Goal: Task Accomplishment & Management: Manage account settings

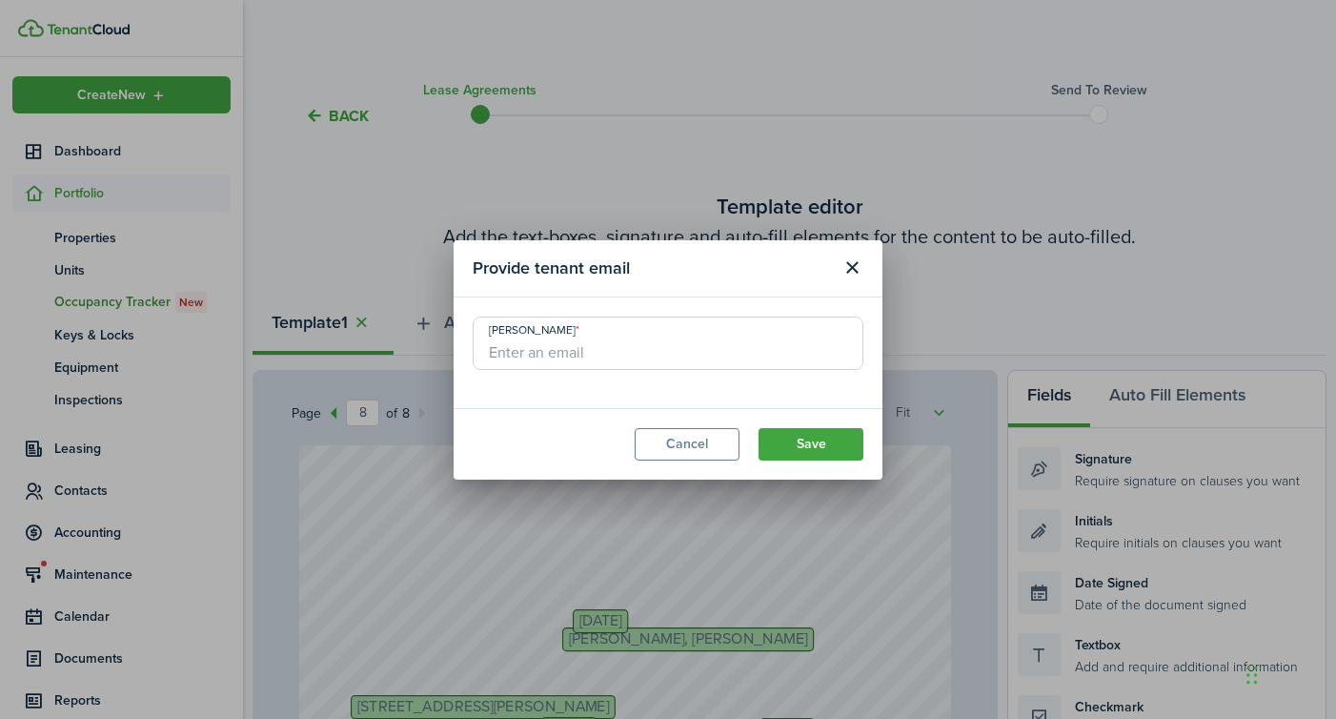
select select "fit"
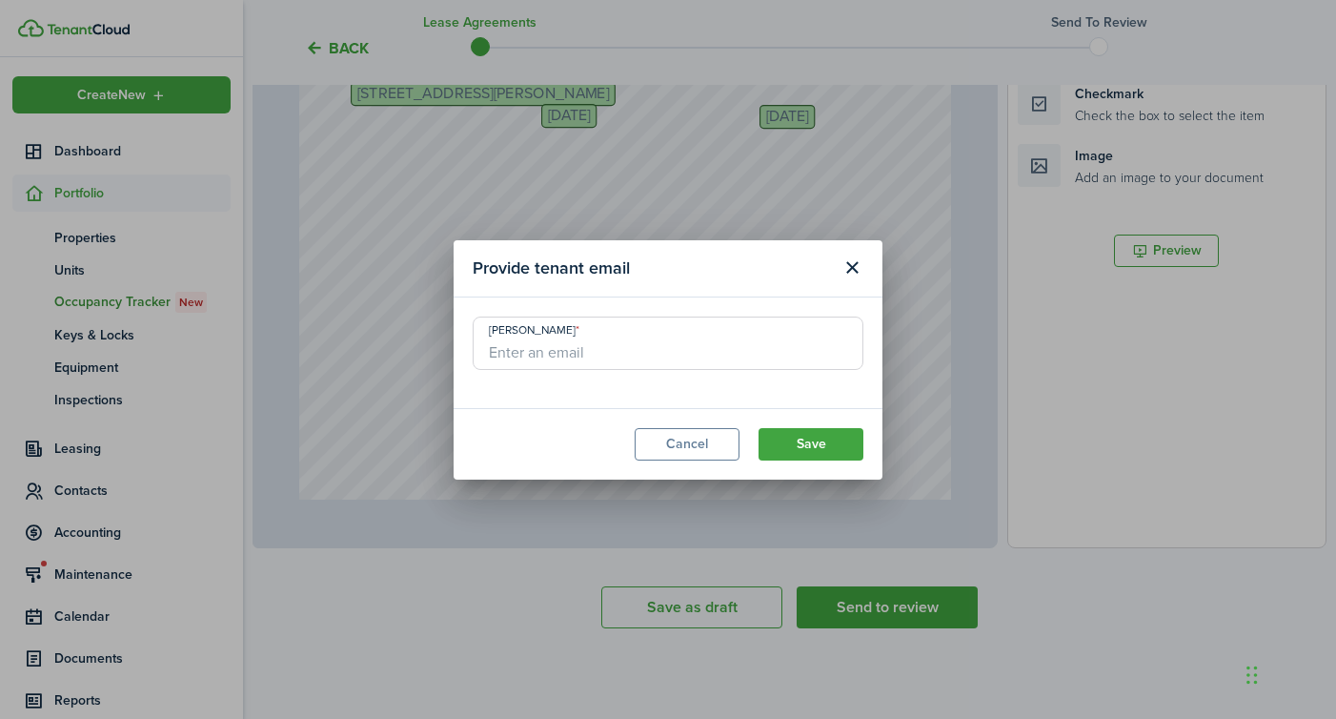
scroll to position [6444, 0]
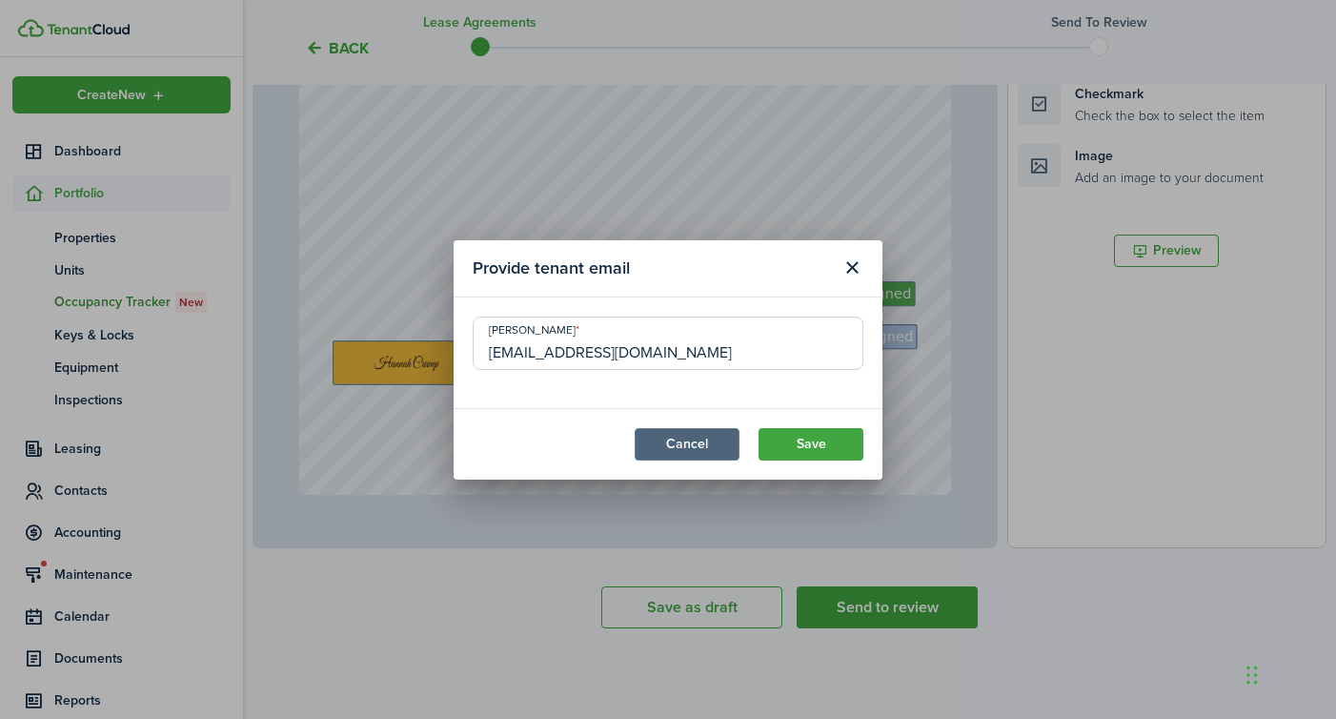
type input "[EMAIL_ADDRESS][DOMAIN_NAME]"
click at [691, 451] on button "Cancel" at bounding box center [687, 444] width 105 height 32
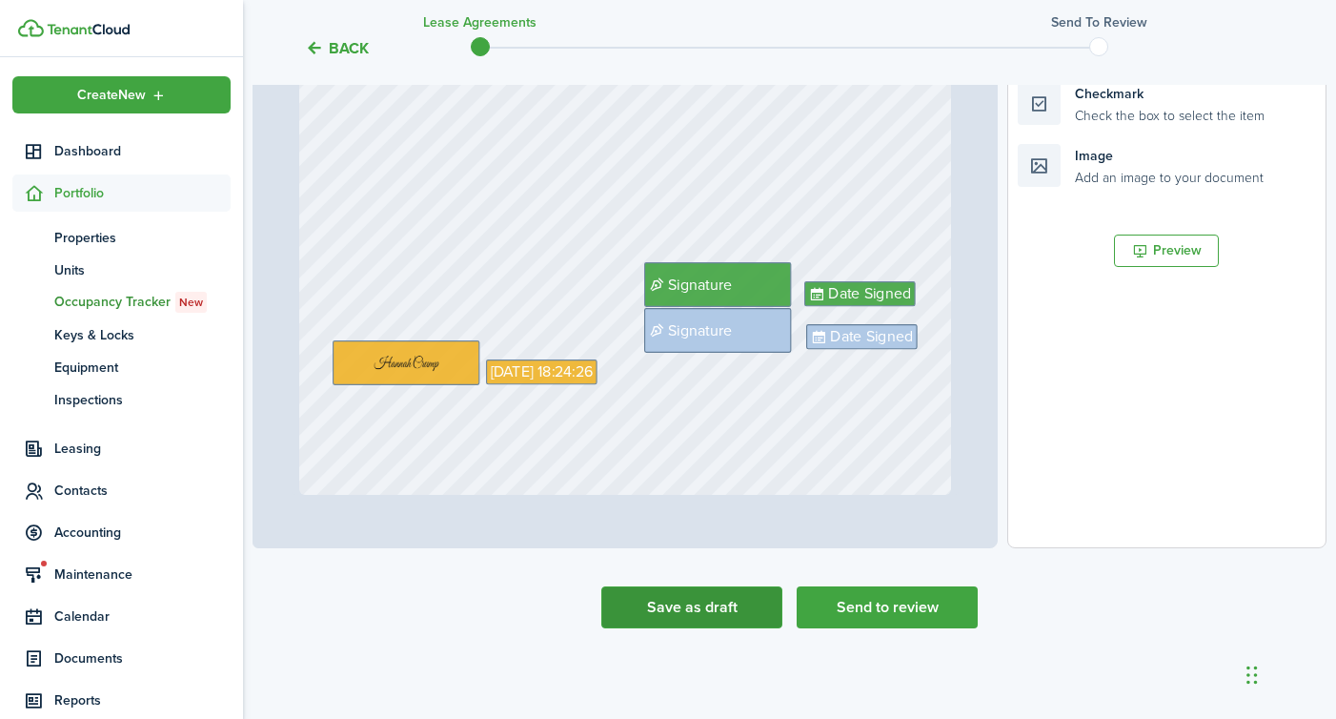
click at [701, 627] on button "Save as draft" at bounding box center [691, 607] width 181 height 42
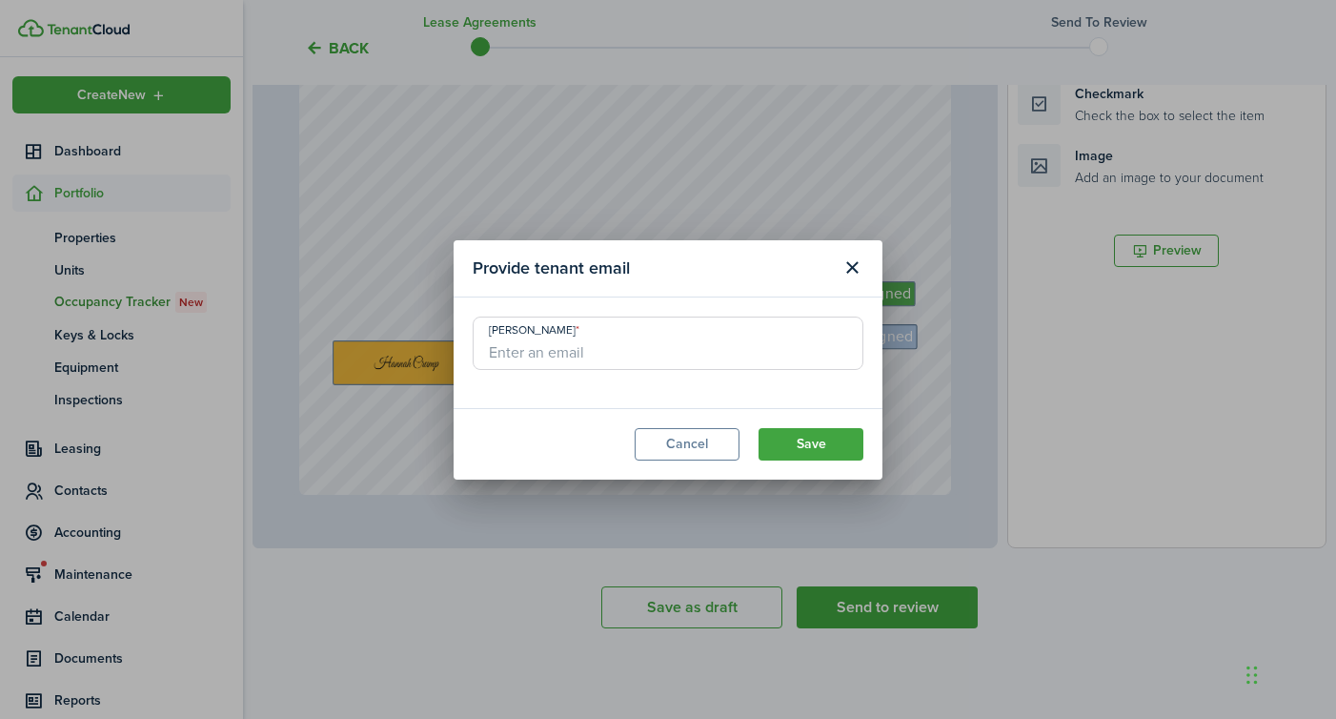
click at [534, 353] on input "[PERSON_NAME]" at bounding box center [668, 342] width 391 height 53
type input "[EMAIL_ADDRESS][DOMAIN_NAME]"
click at [844, 440] on button "Save" at bounding box center [811, 444] width 105 height 32
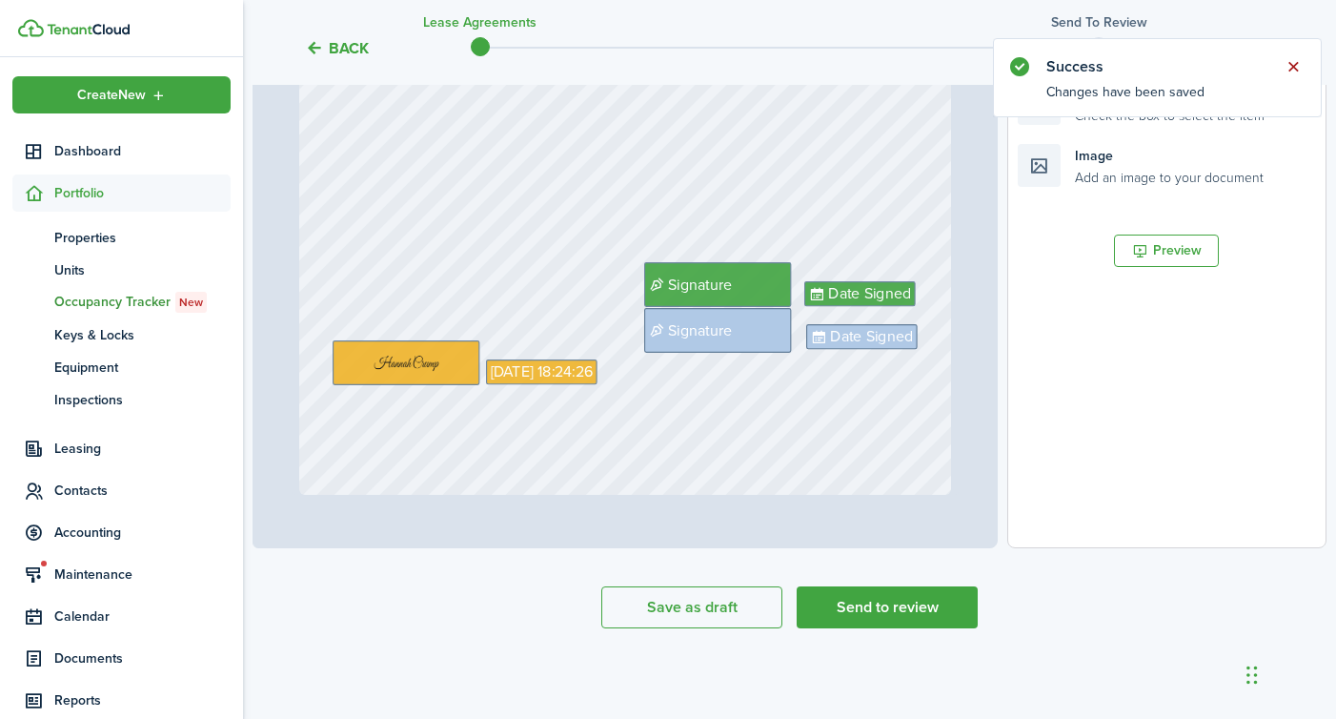
click at [1289, 61] on button "Close notify" at bounding box center [1293, 66] width 27 height 27
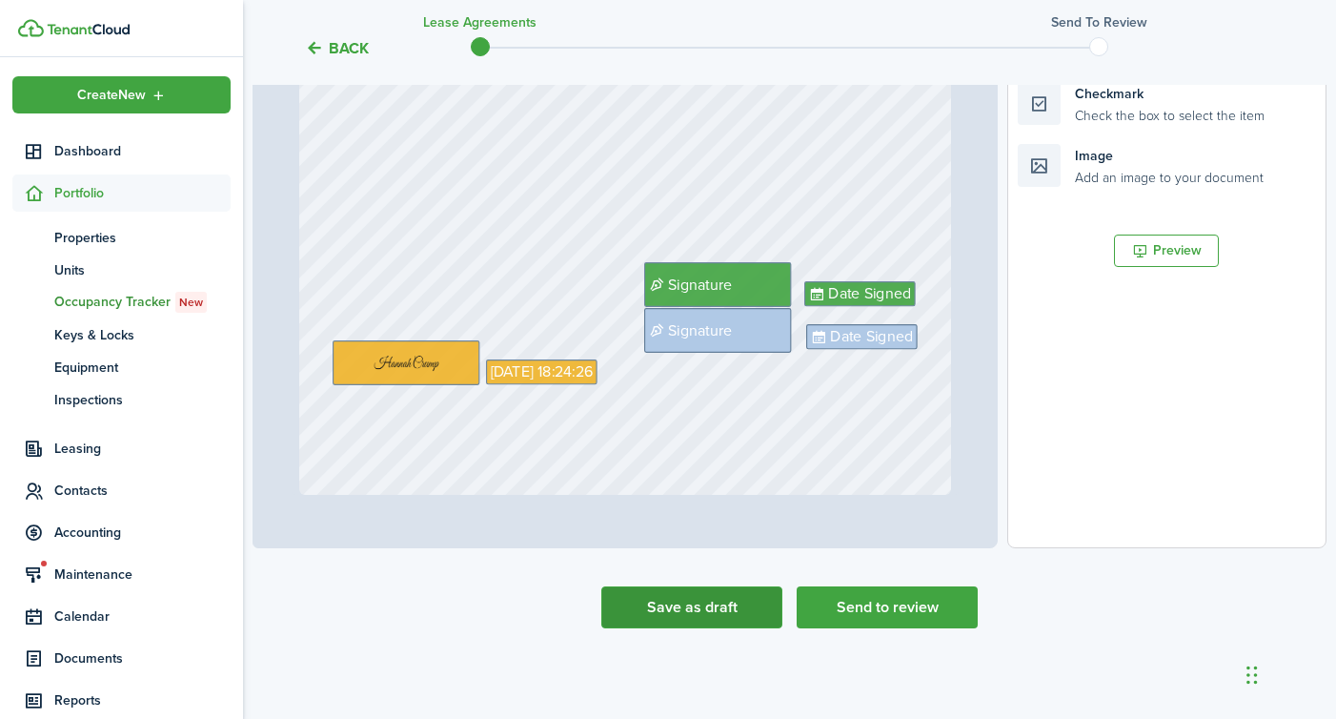
click at [650, 615] on button "Save as draft" at bounding box center [691, 607] width 181 height 42
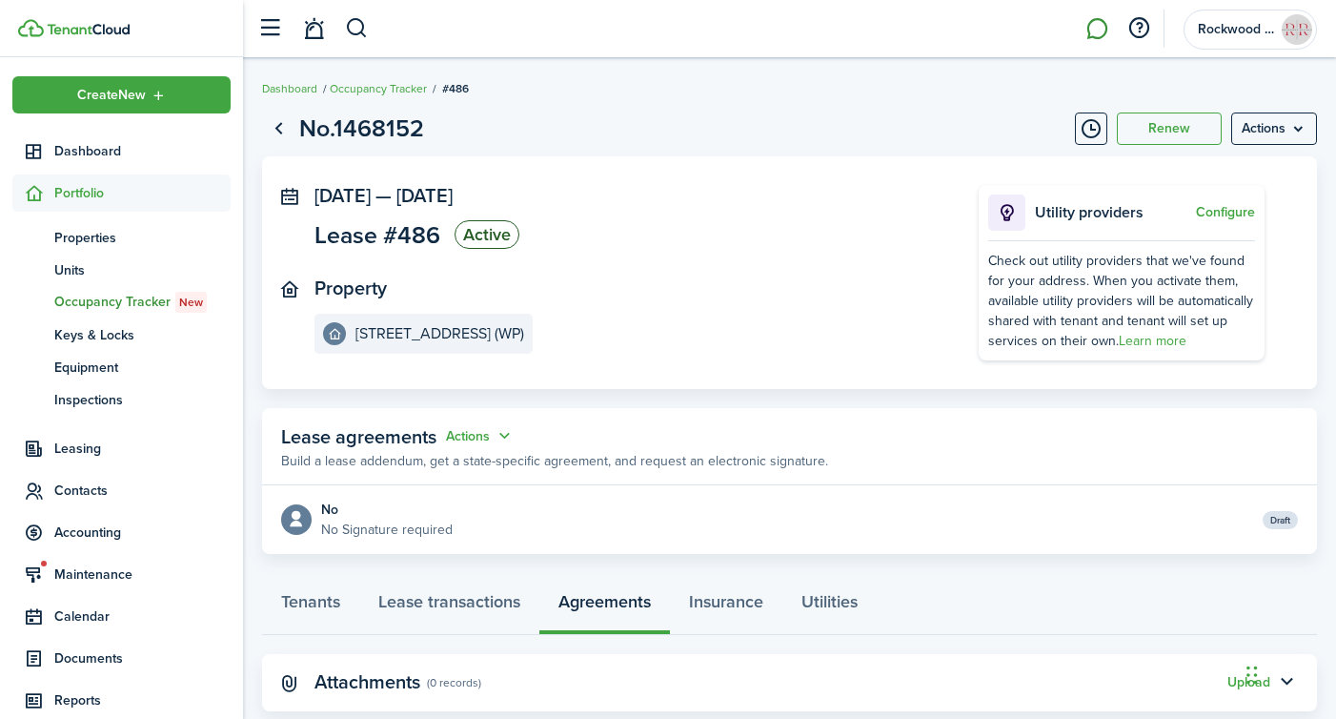
click at [1101, 27] on link at bounding box center [1097, 29] width 36 height 49
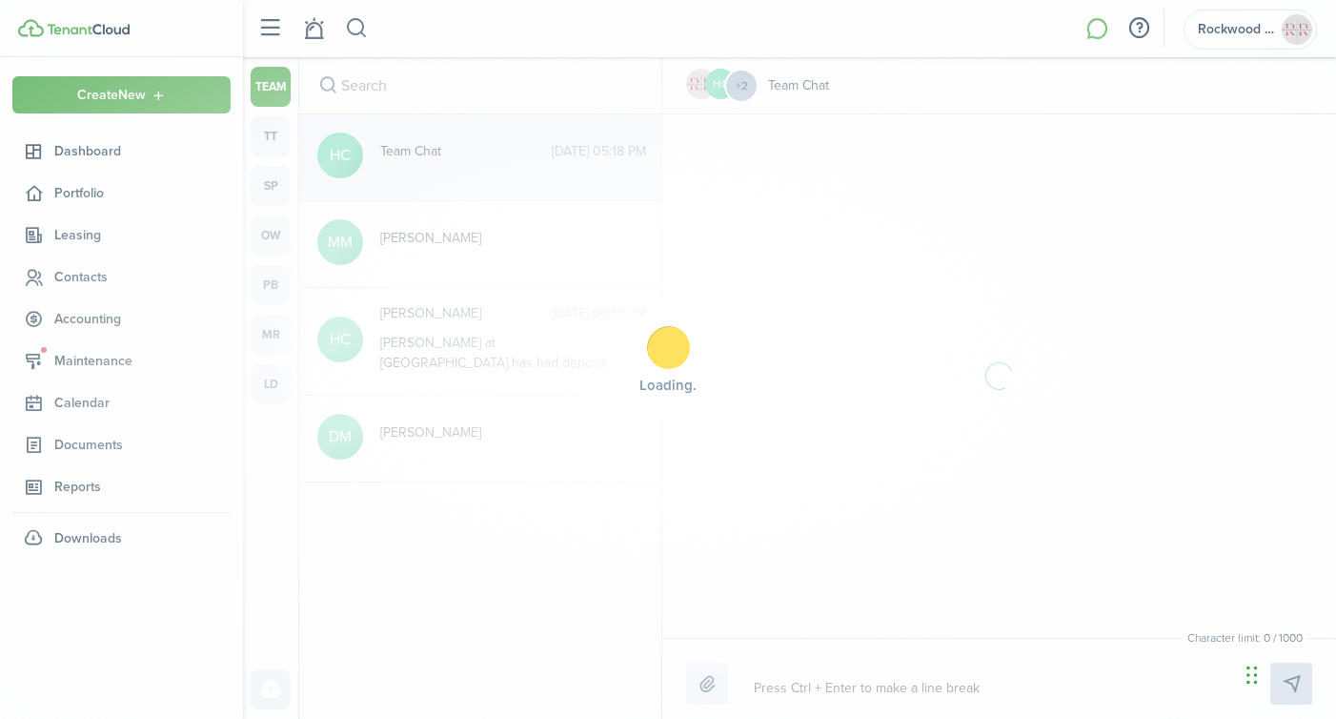
scroll to position [332, 0]
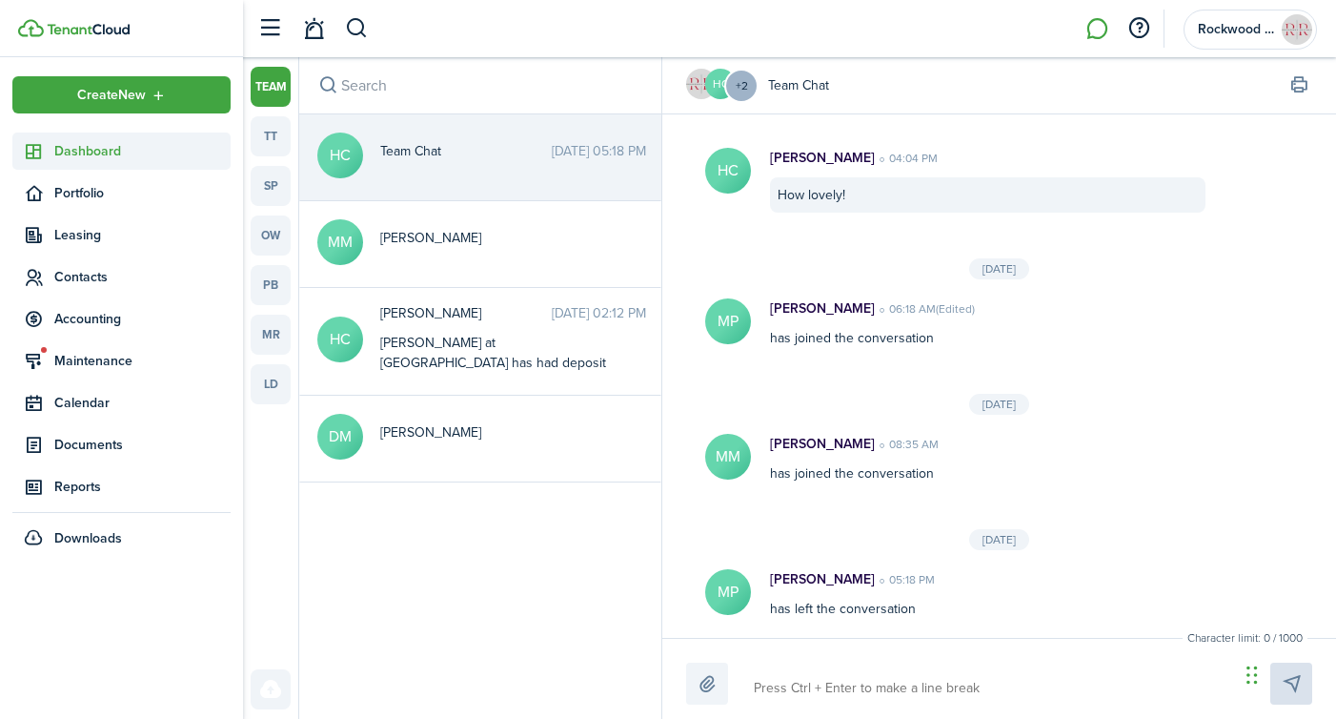
click at [96, 164] on link "Dashboard" at bounding box center [121, 150] width 218 height 37
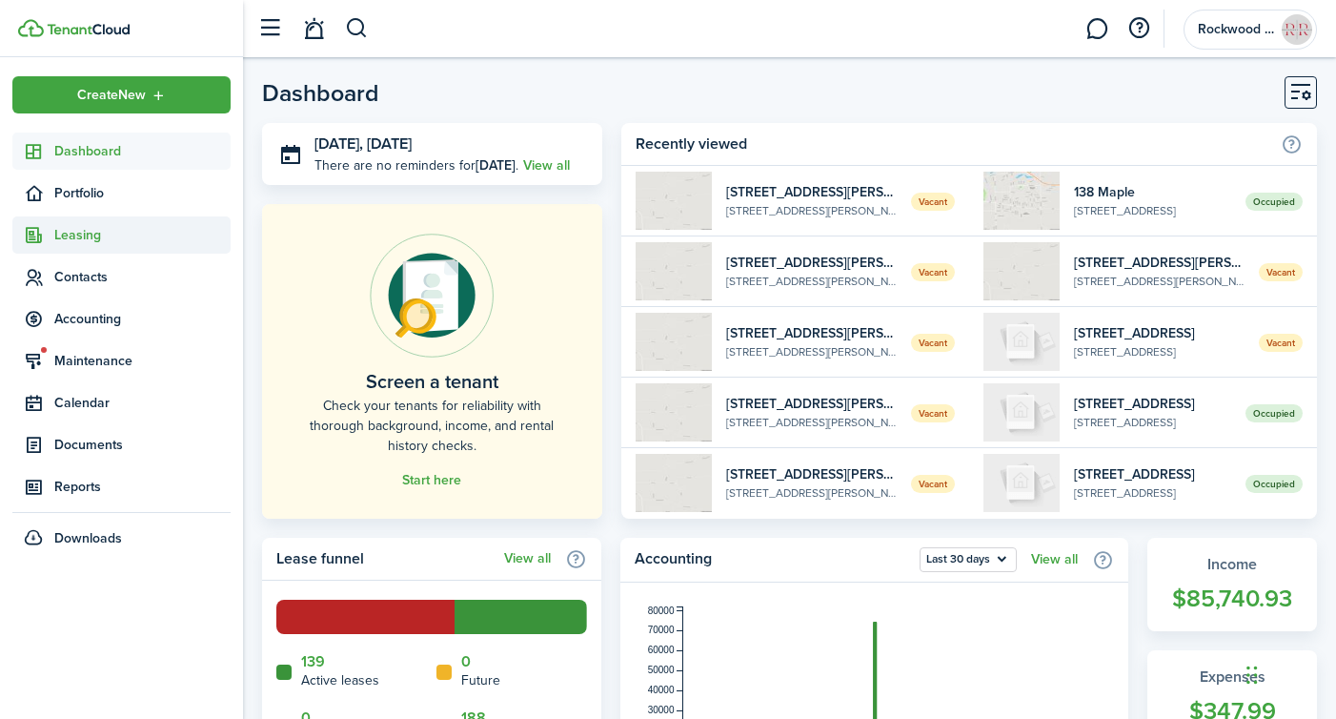
click at [86, 227] on span "Leasing" at bounding box center [142, 235] width 176 height 20
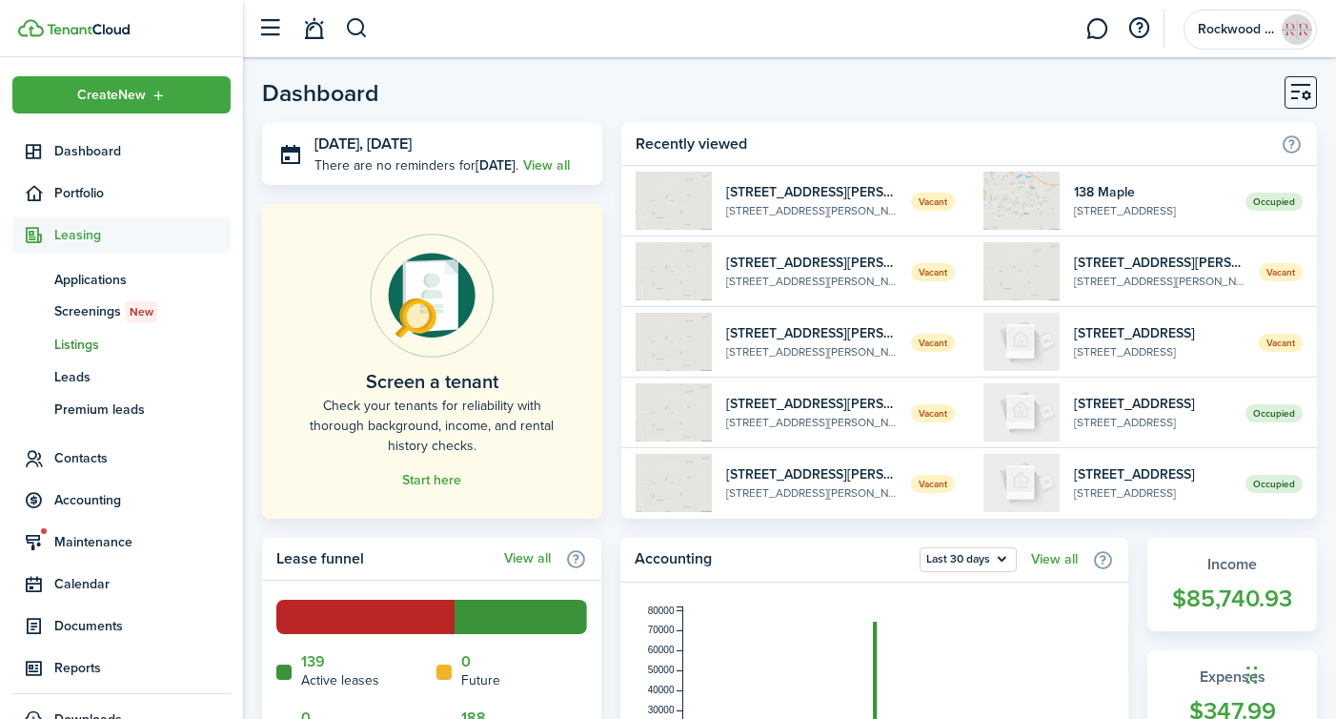
click at [61, 345] on span "Listings" at bounding box center [142, 345] width 176 height 20
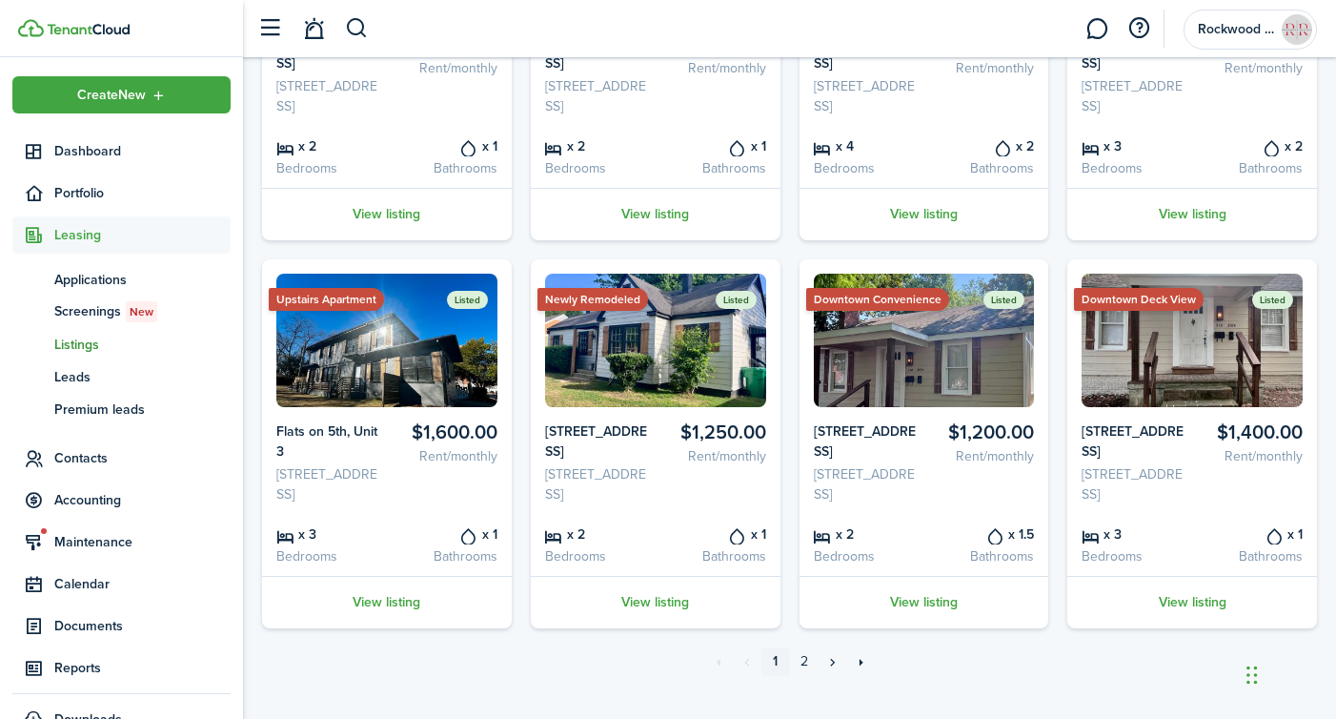
scroll to position [839, 0]
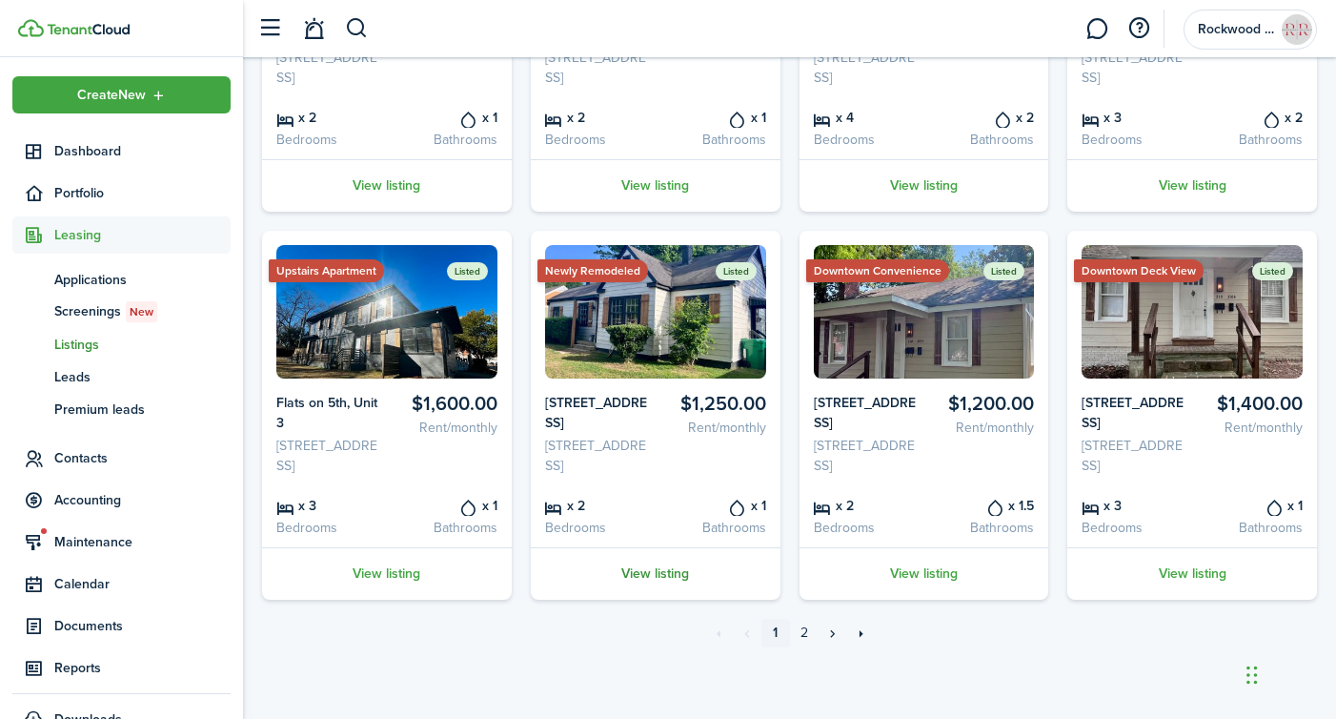
click at [648, 569] on link "View listing" at bounding box center [656, 573] width 250 height 52
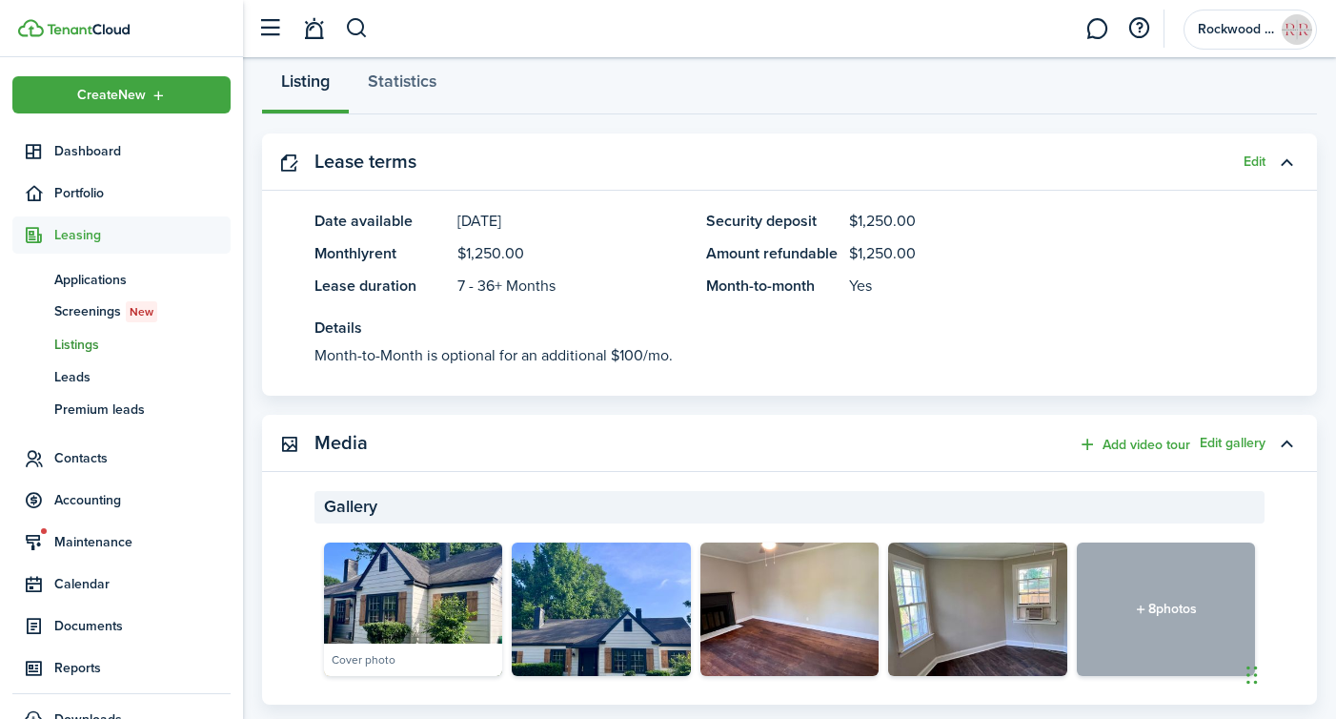
scroll to position [619, 0]
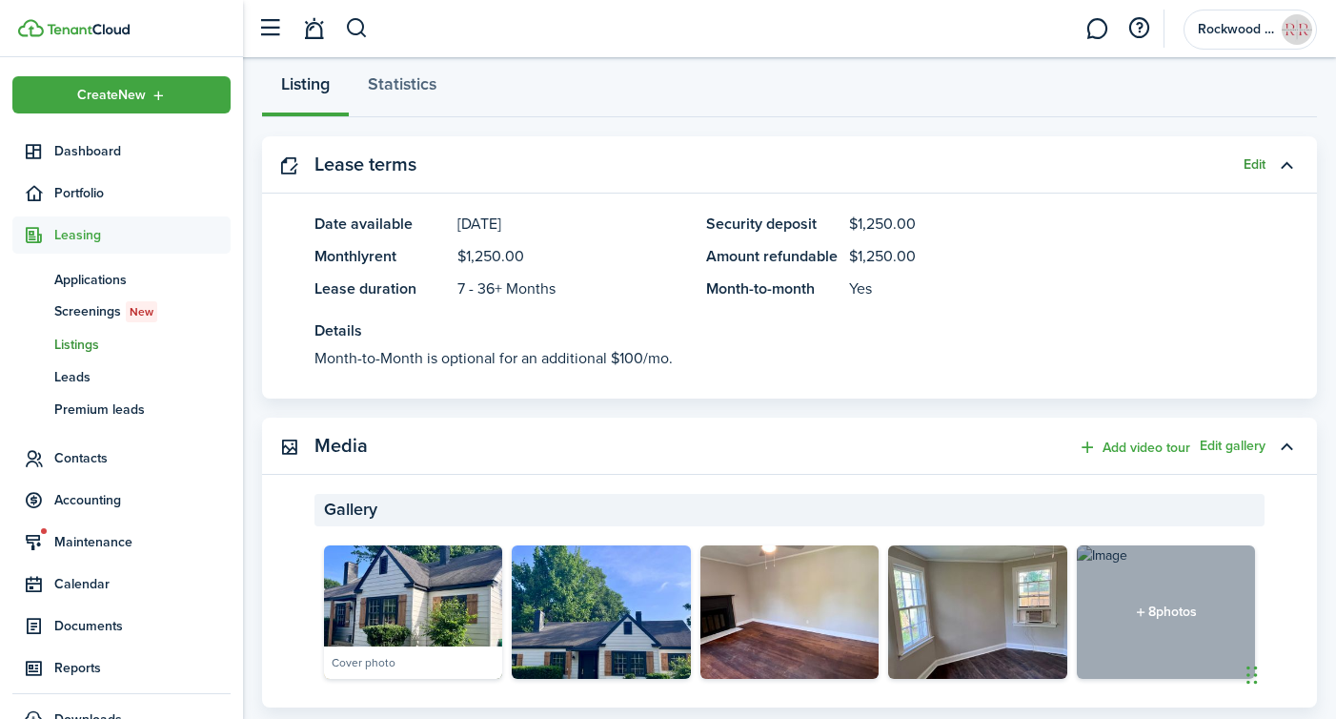
click at [1244, 157] on button "Edit" at bounding box center [1255, 164] width 22 height 15
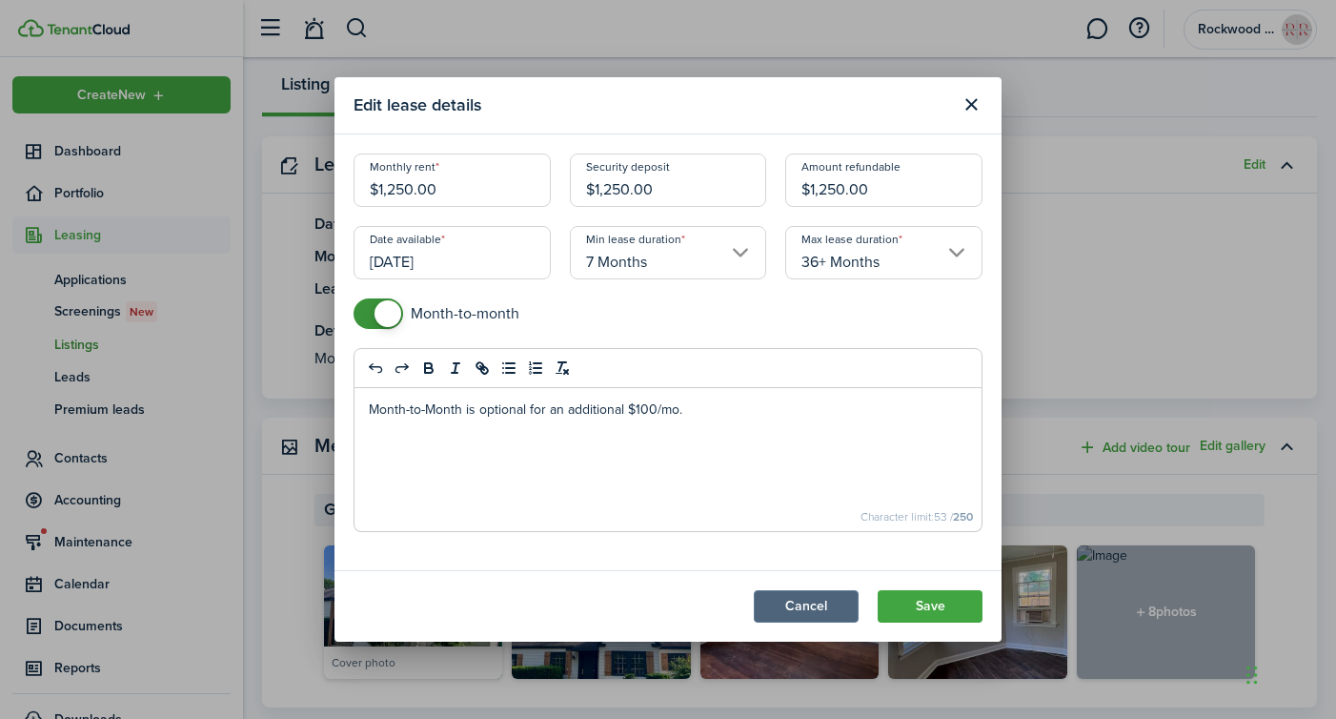
click at [793, 613] on button "Cancel" at bounding box center [806, 606] width 105 height 32
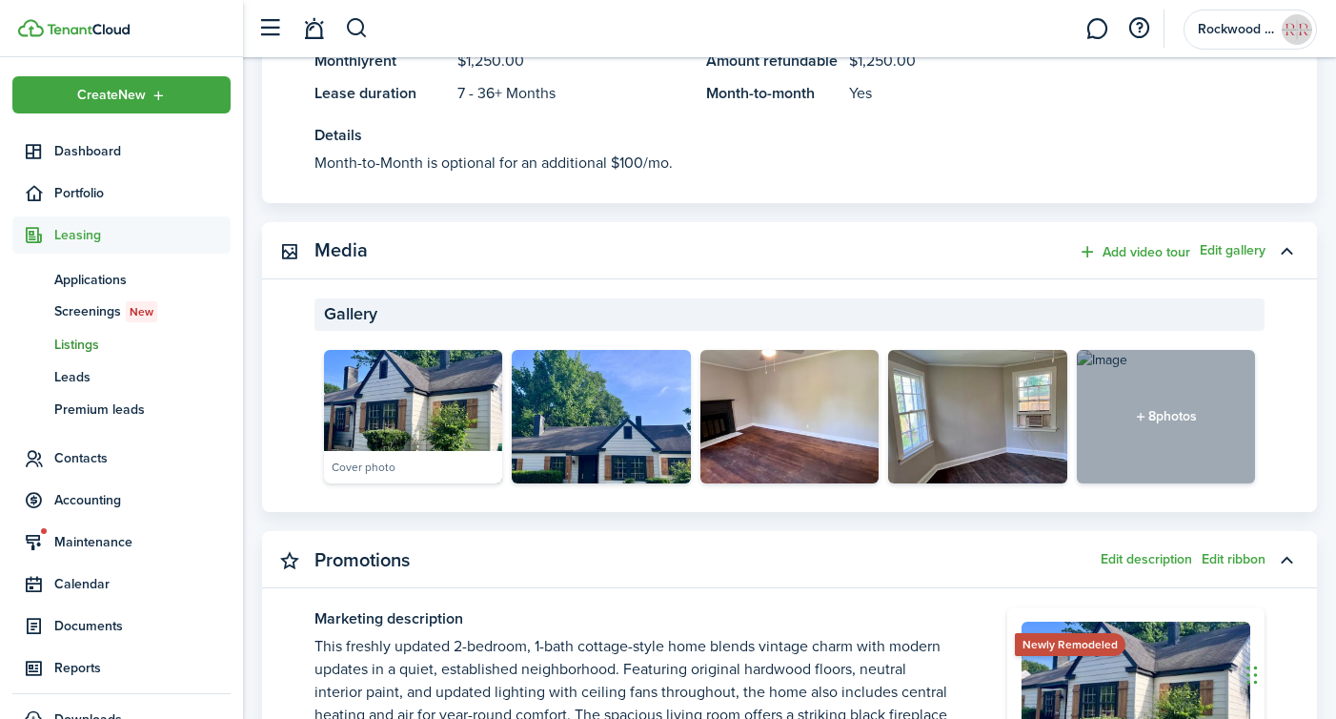
scroll to position [863, 0]
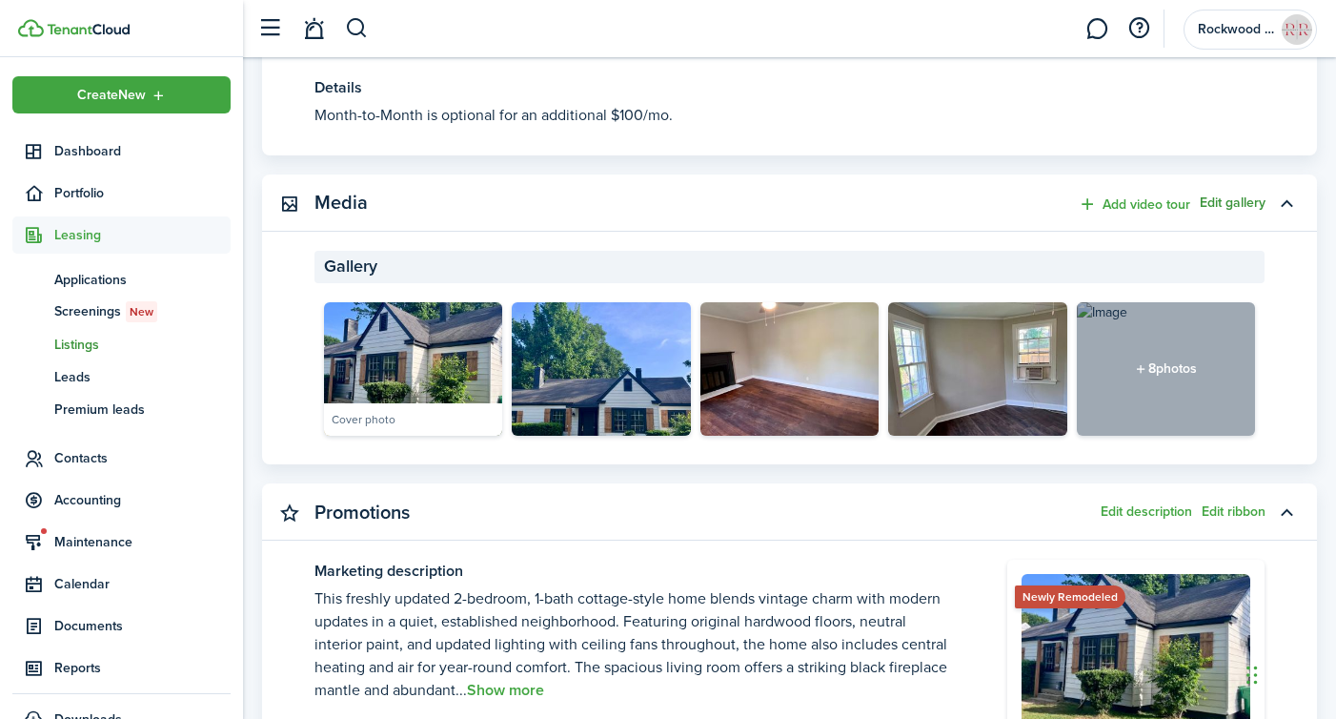
click at [1220, 195] on button "Edit gallery" at bounding box center [1233, 202] width 66 height 15
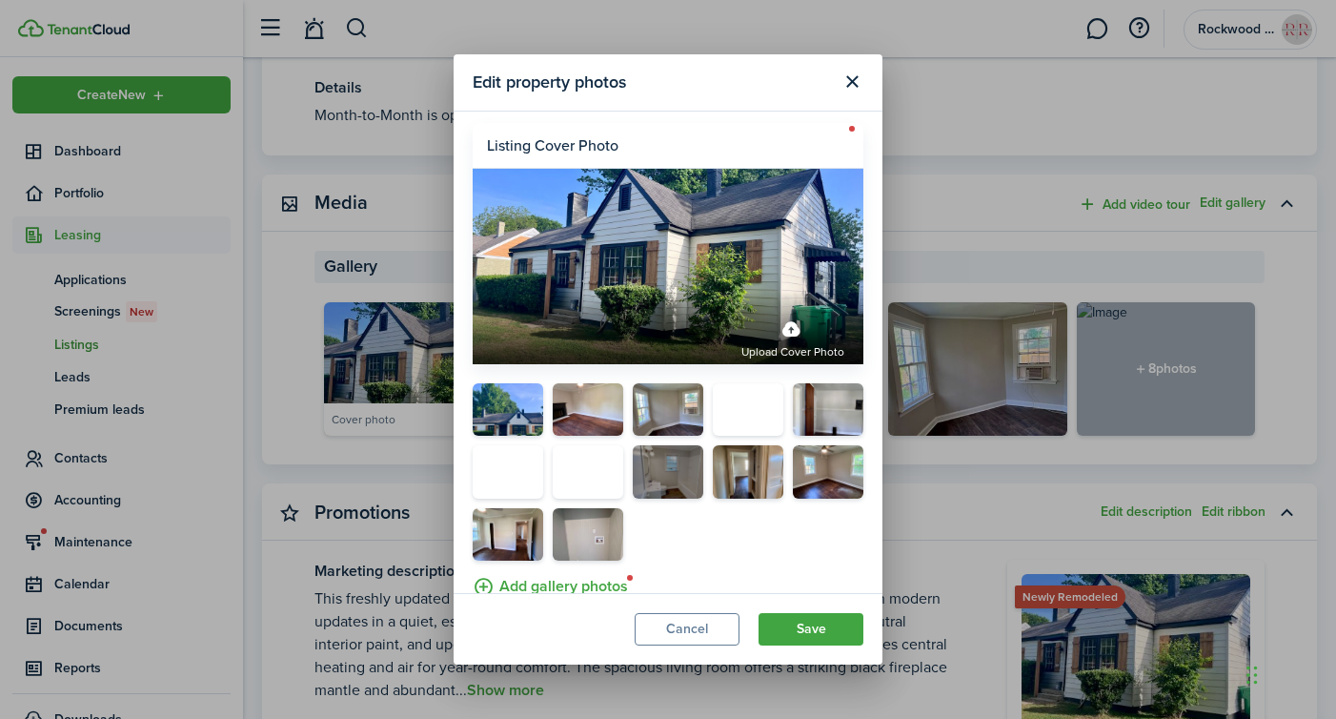
scroll to position [13, 0]
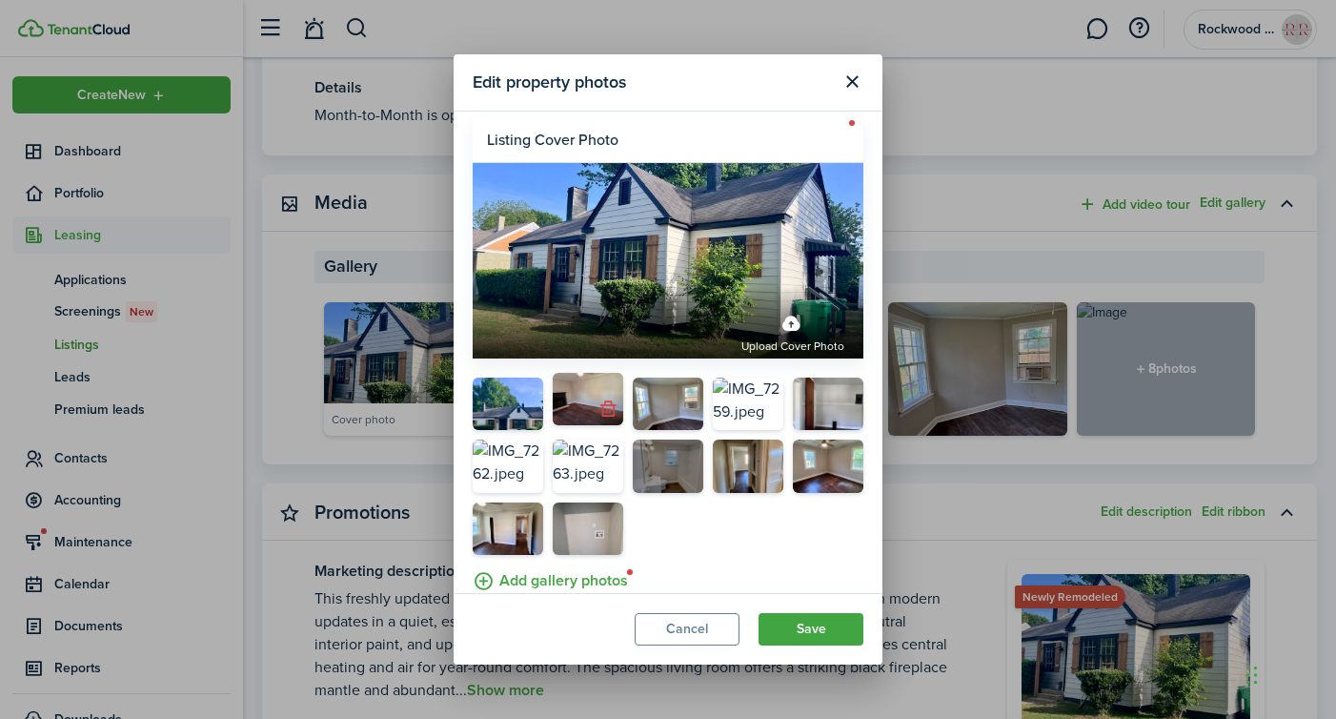
click at [610, 406] on button "button" at bounding box center [608, 409] width 27 height 27
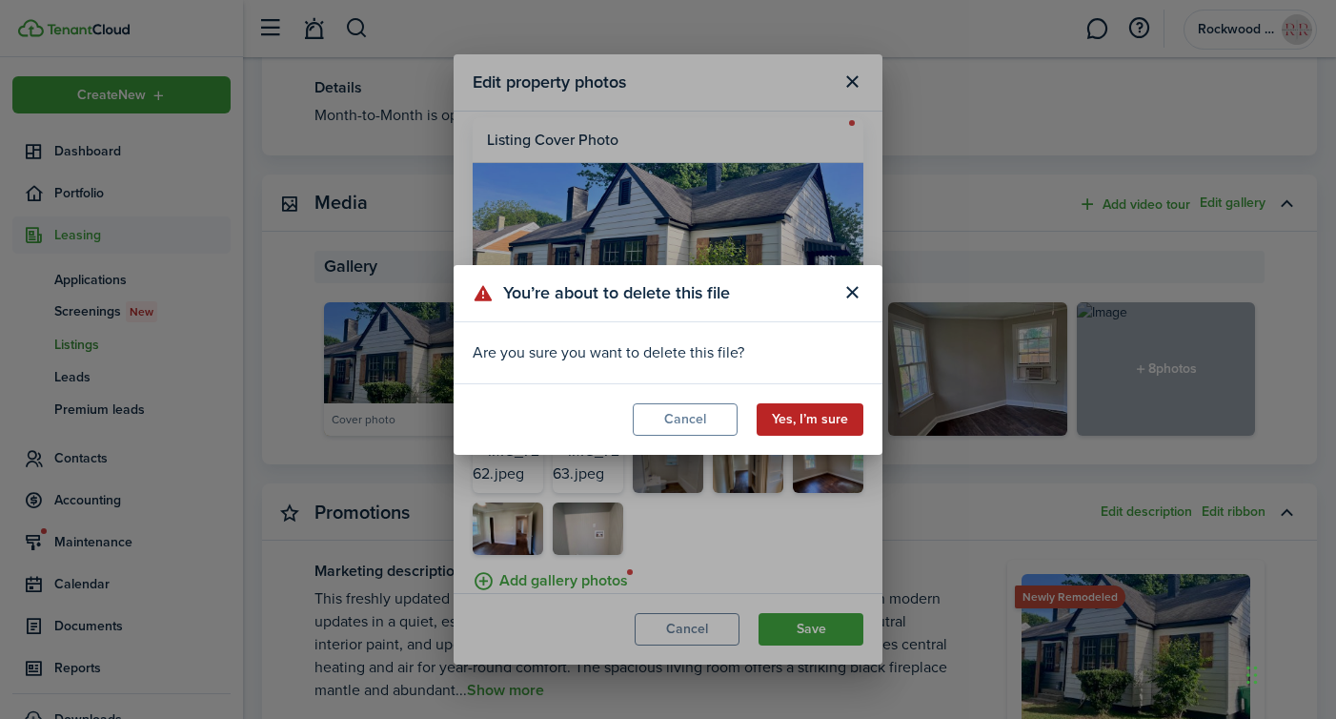
click at [842, 429] on button "Yes, I’m sure" at bounding box center [810, 419] width 107 height 32
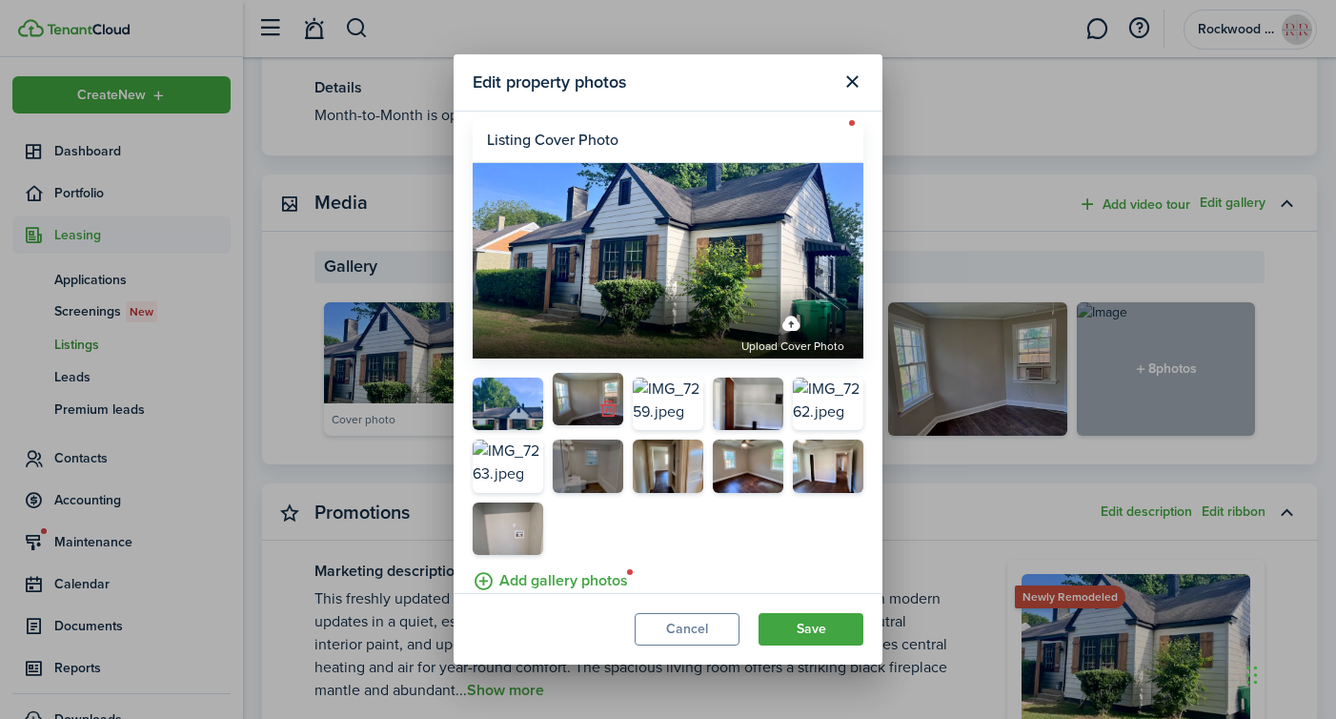
click at [610, 420] on button "button" at bounding box center [608, 409] width 27 height 27
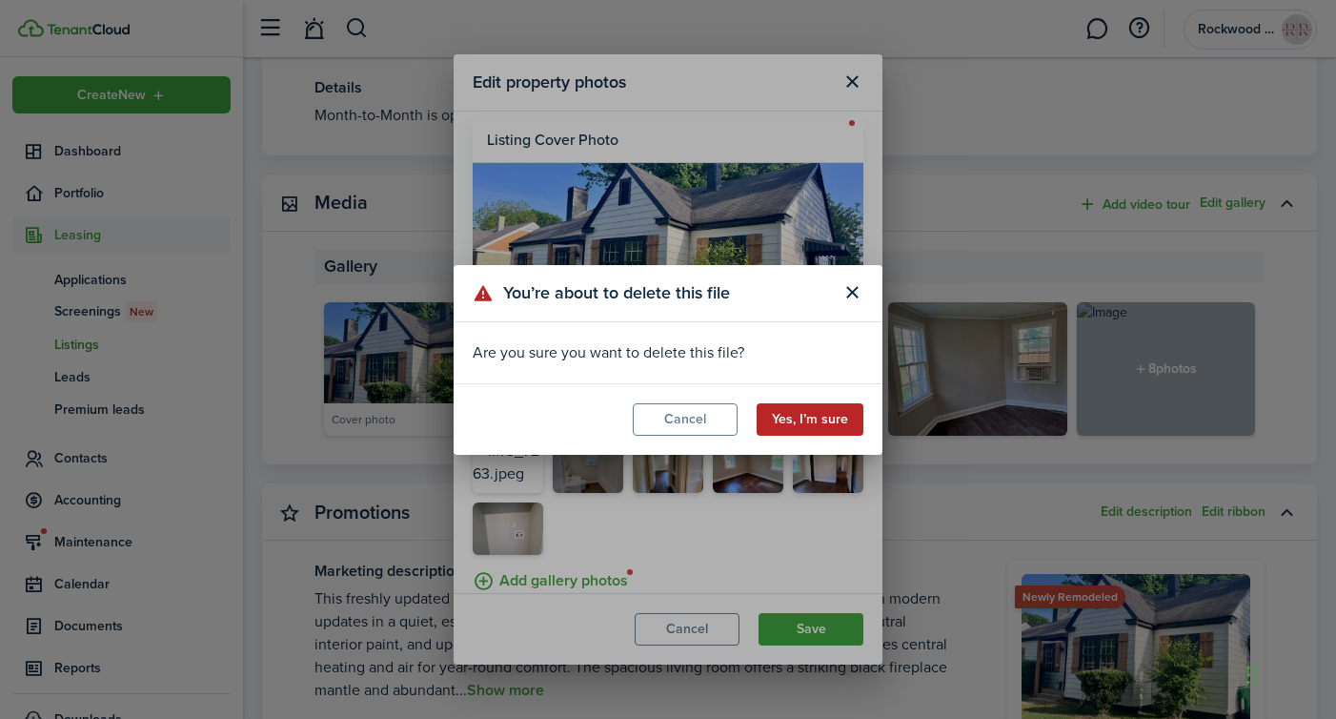
click at [841, 417] on button "Yes, I’m sure" at bounding box center [810, 419] width 107 height 32
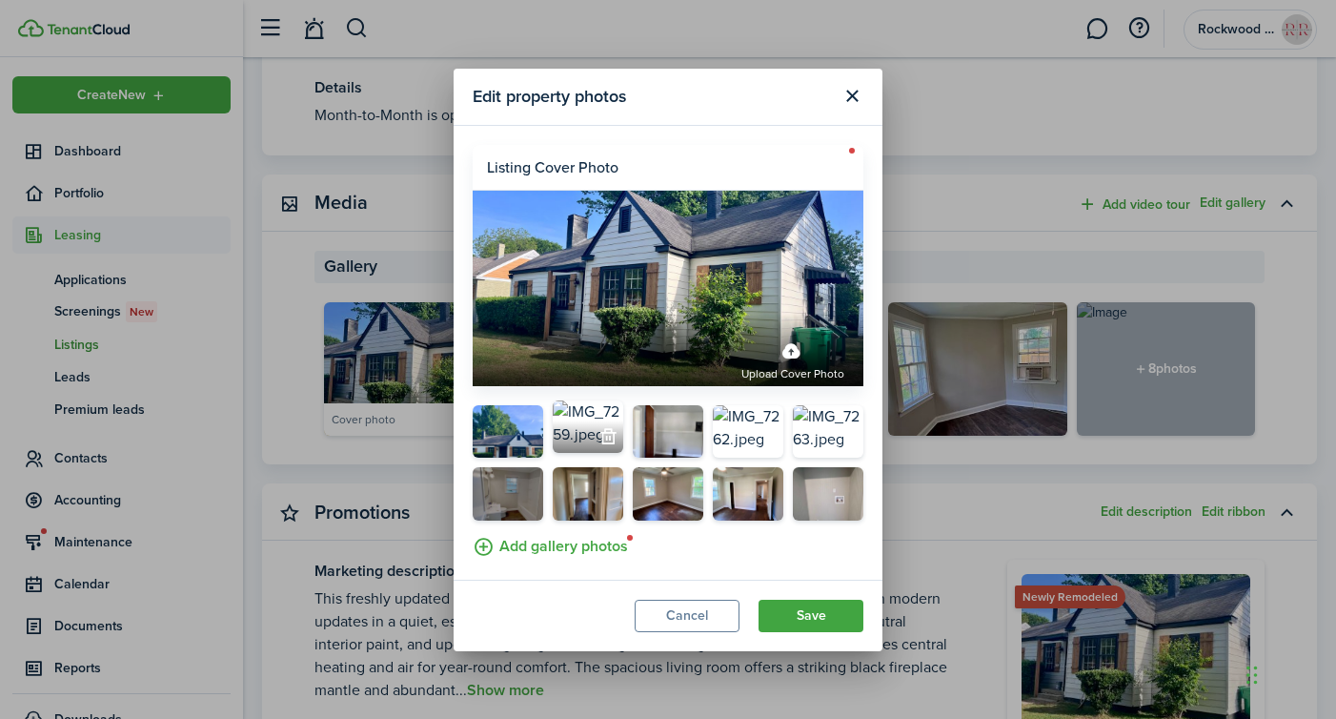
scroll to position [0, 0]
click at [611, 438] on button "button" at bounding box center [608, 436] width 27 height 27
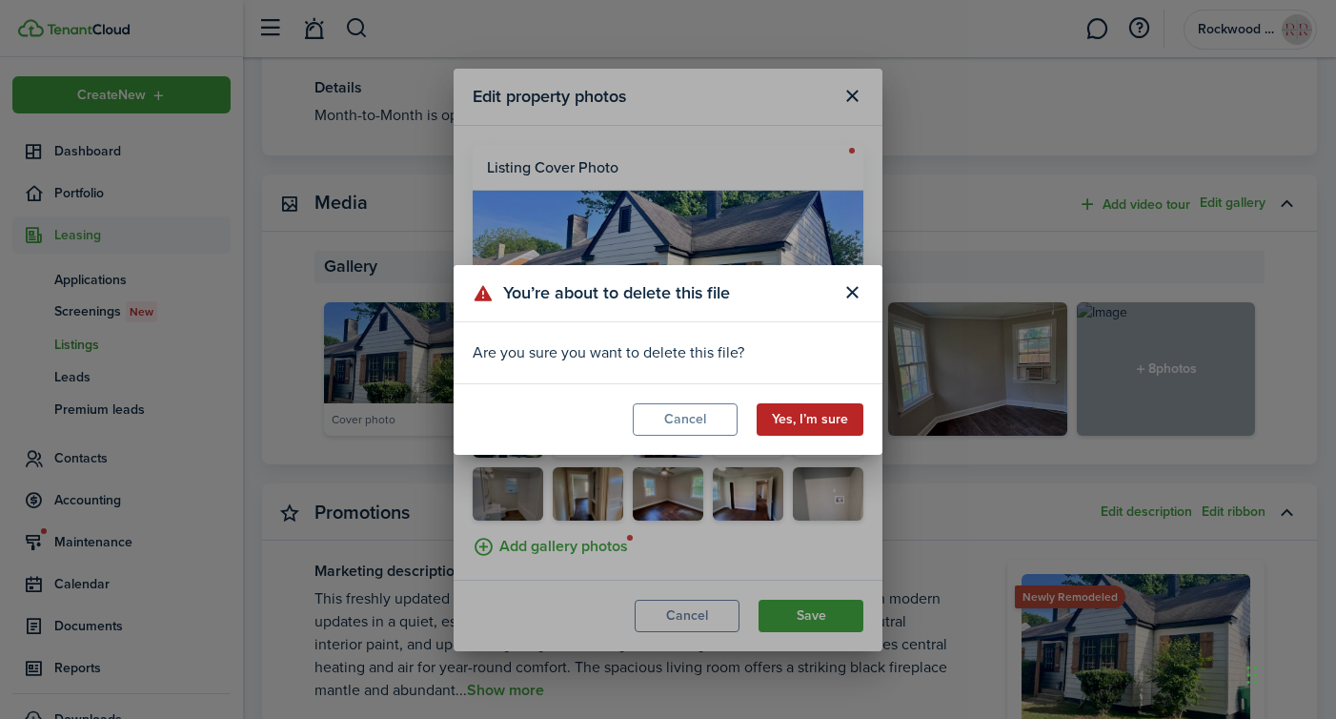
click at [835, 418] on button "Yes, I’m sure" at bounding box center [810, 419] width 107 height 32
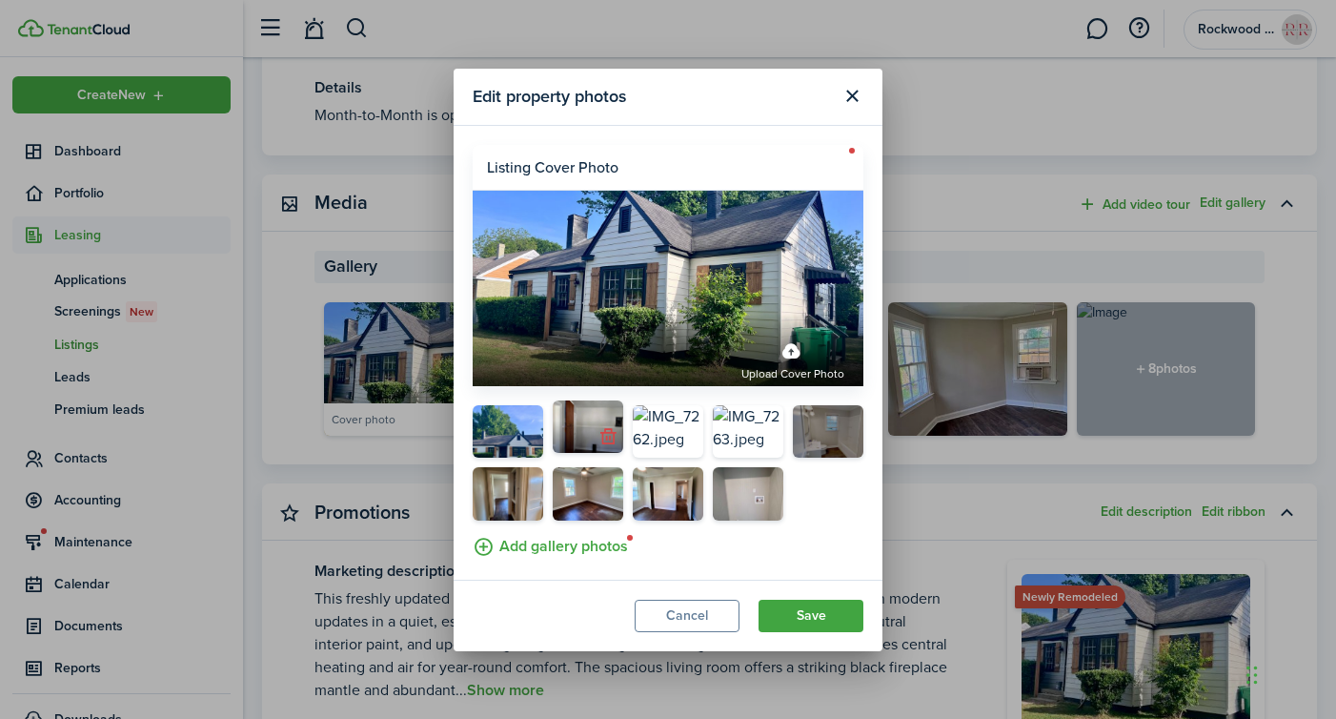
click at [609, 449] on button "button" at bounding box center [608, 436] width 27 height 27
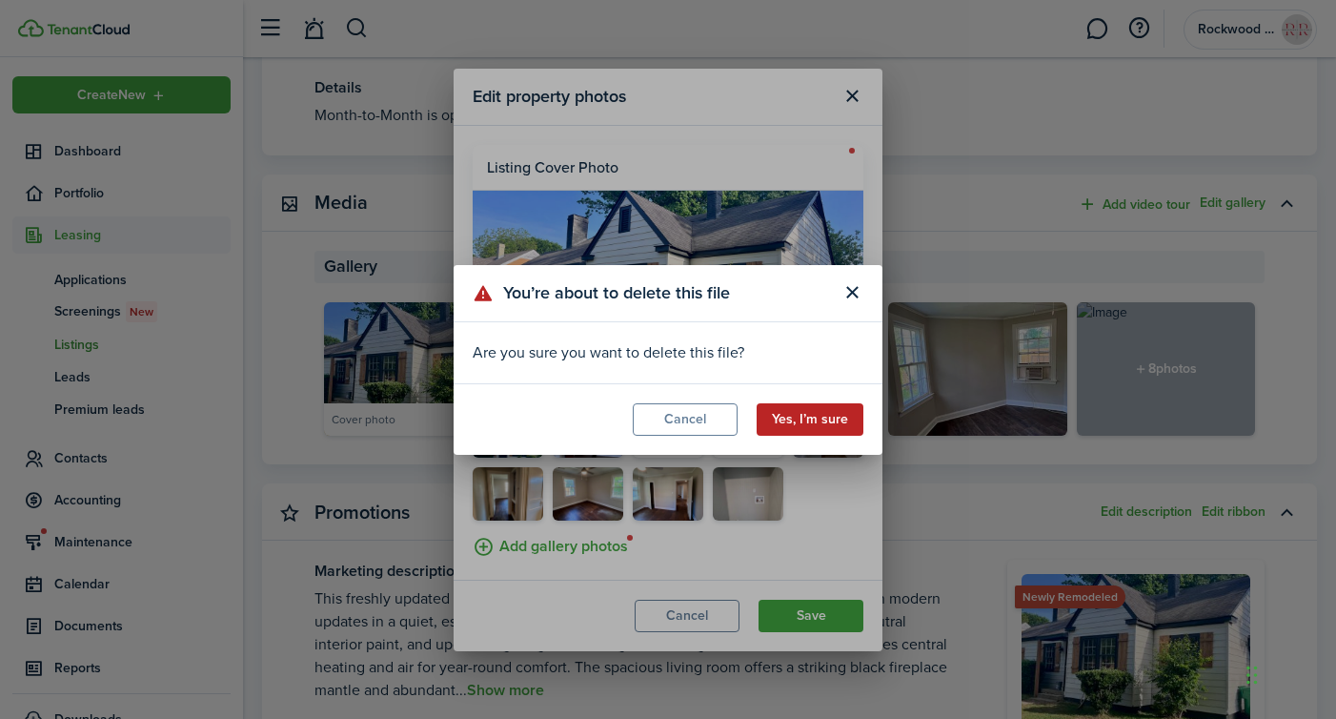
click at [807, 418] on button "Yes, I’m sure" at bounding box center [810, 419] width 107 height 32
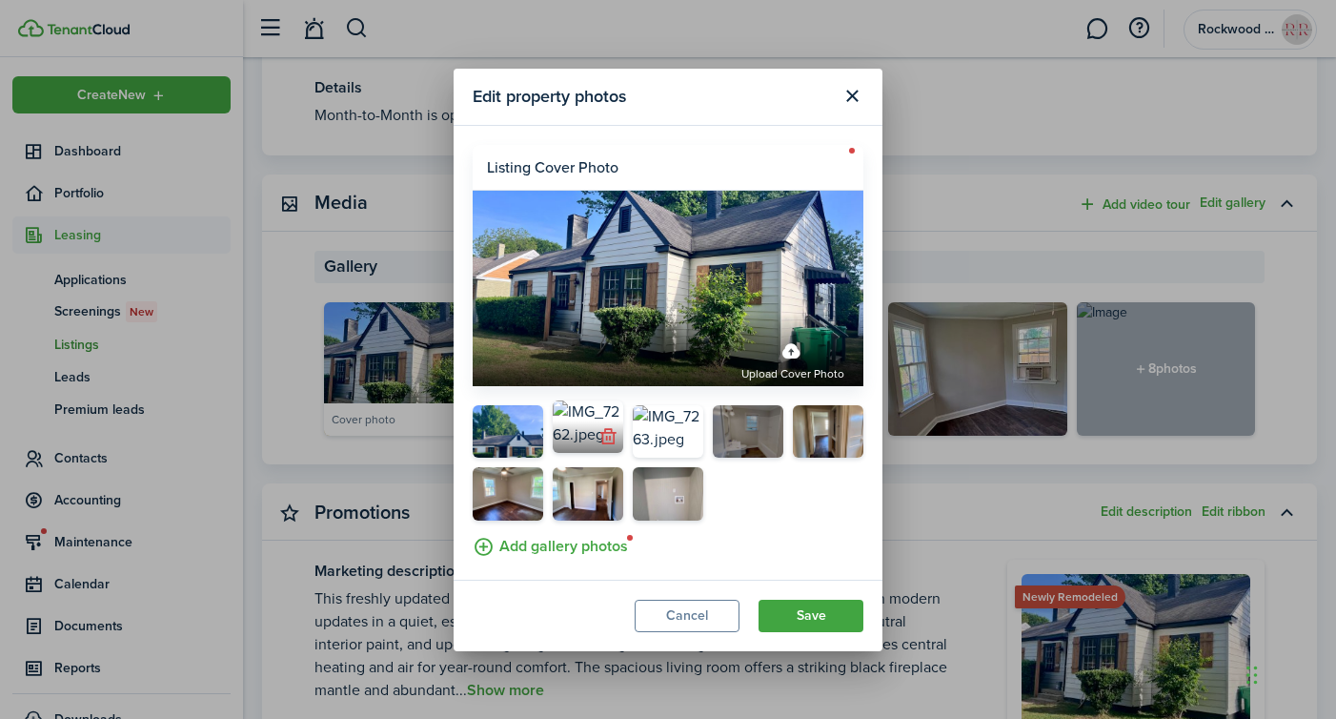
click at [606, 446] on button "button" at bounding box center [608, 436] width 27 height 27
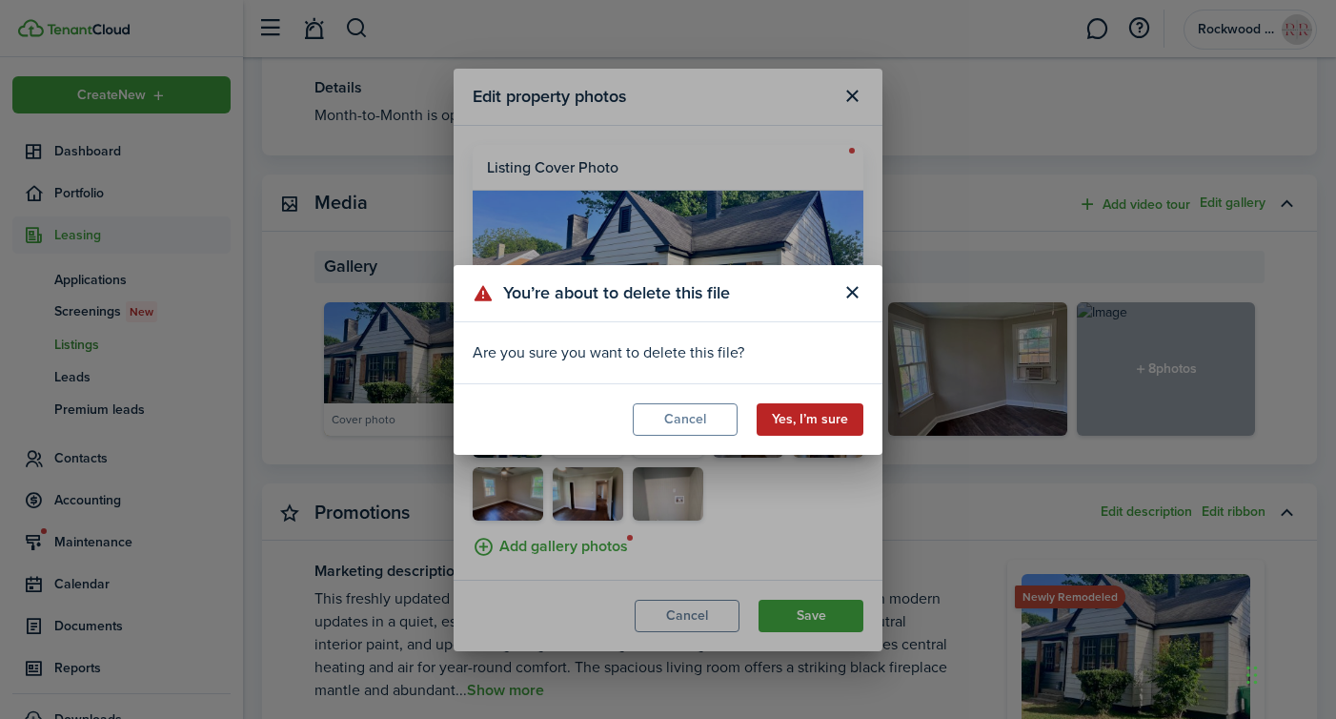
click at [827, 408] on button "Yes, I’m sure" at bounding box center [810, 419] width 107 height 32
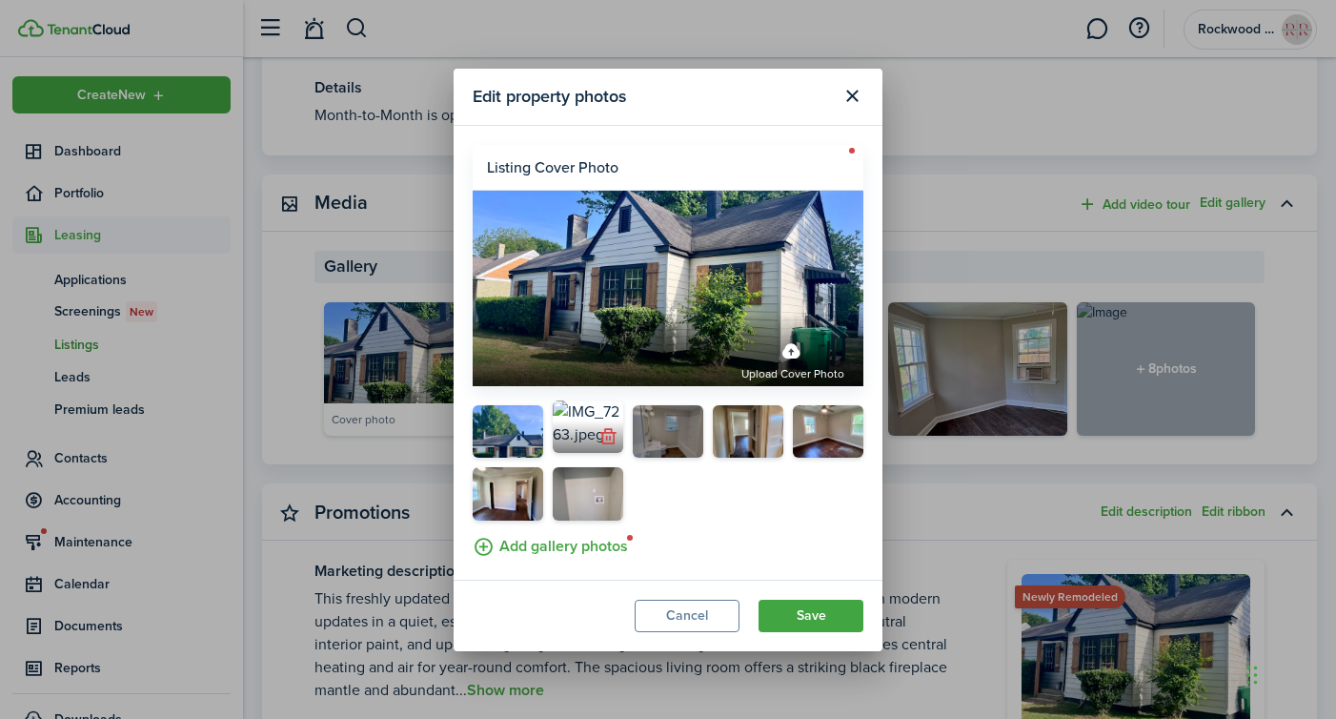
click at [613, 448] on button "button" at bounding box center [608, 436] width 27 height 27
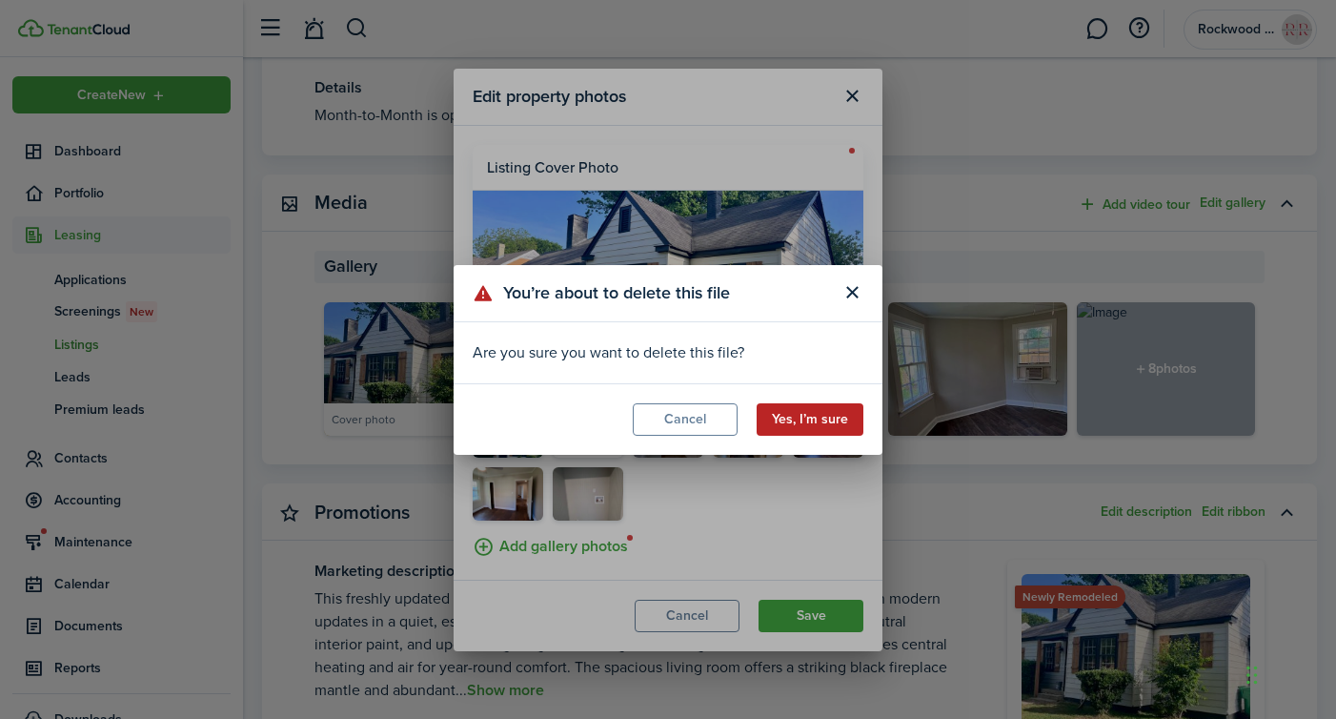
click at [836, 415] on button "Yes, I’m sure" at bounding box center [810, 419] width 107 height 32
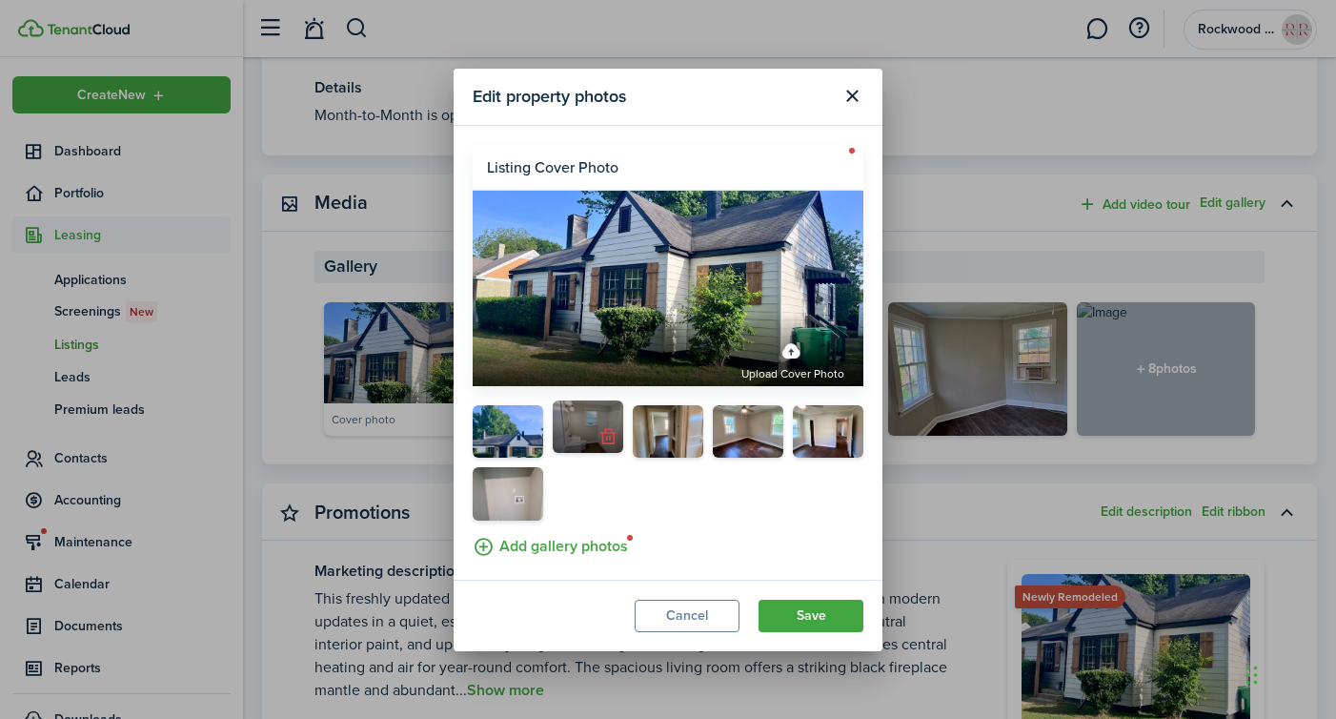
click at [608, 446] on button "button" at bounding box center [608, 436] width 27 height 27
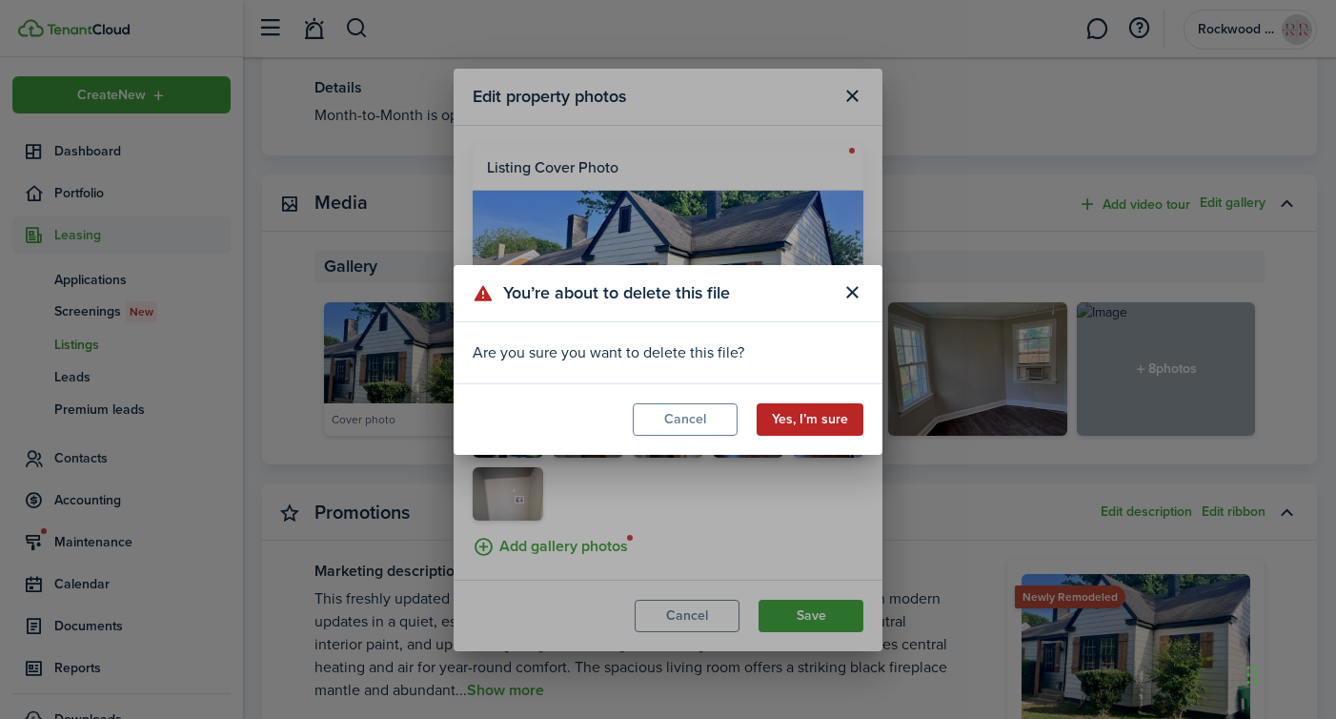
click at [809, 412] on button "Yes, I’m sure" at bounding box center [810, 419] width 107 height 32
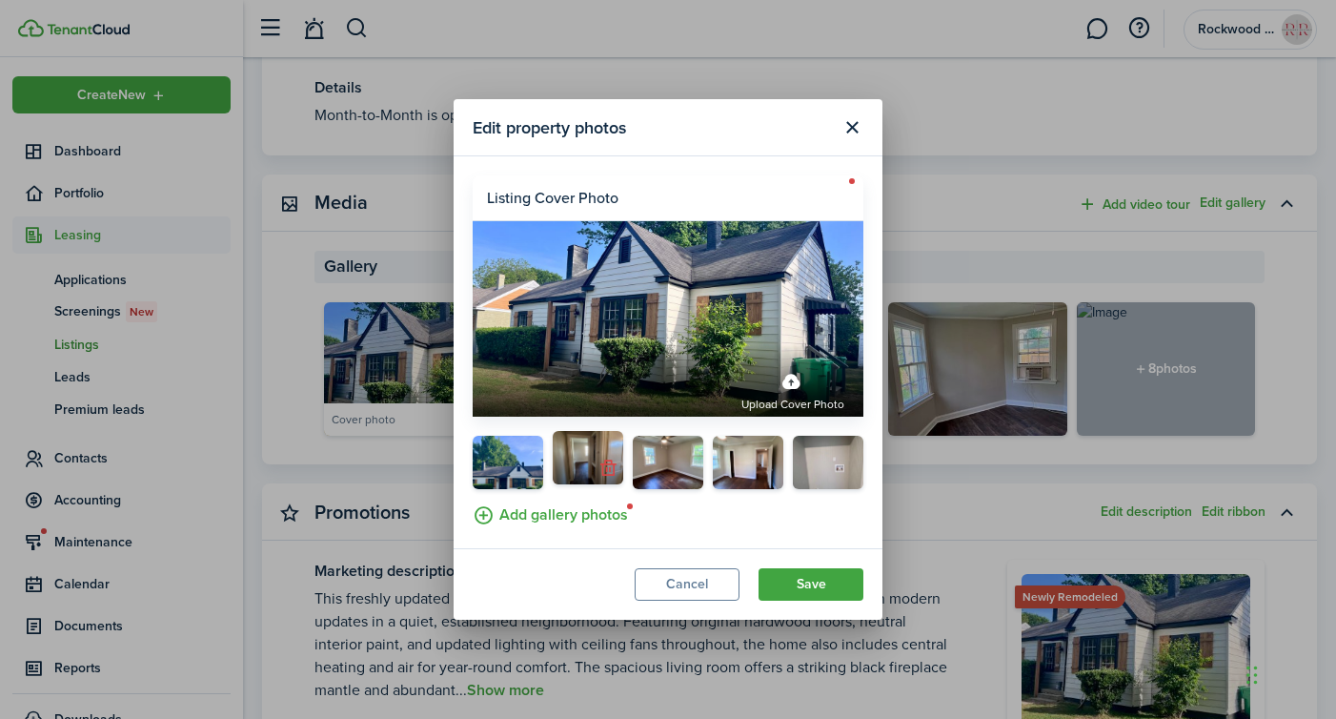
click at [610, 468] on button "button" at bounding box center [608, 468] width 27 height 27
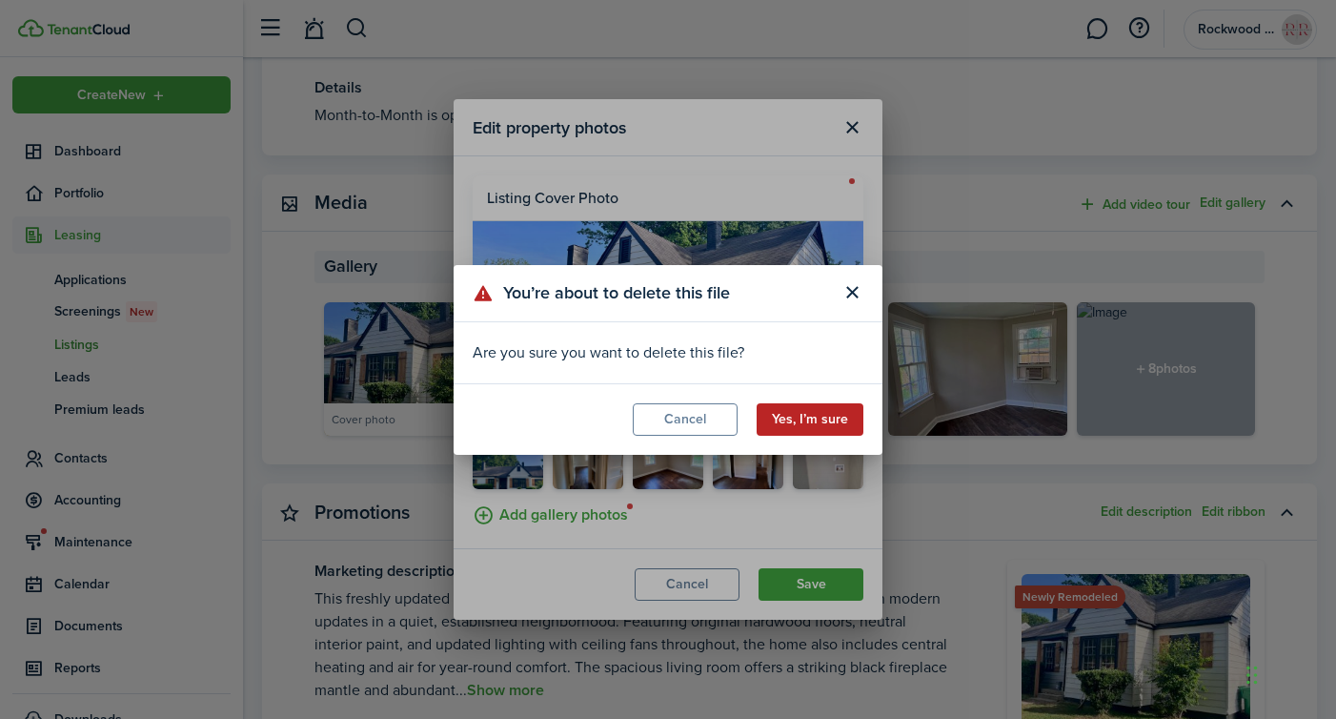
click at [816, 406] on button "Yes, I’m sure" at bounding box center [810, 419] width 107 height 32
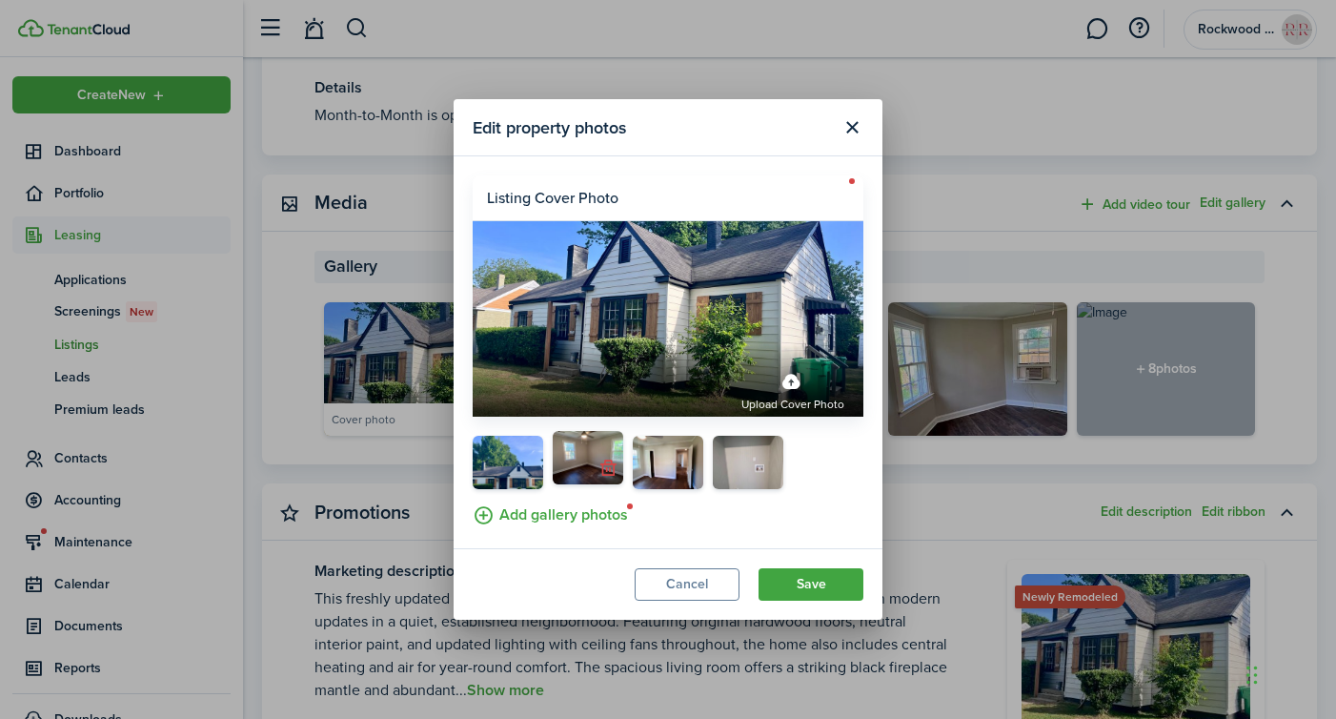
click at [614, 478] on button "button" at bounding box center [608, 468] width 27 height 27
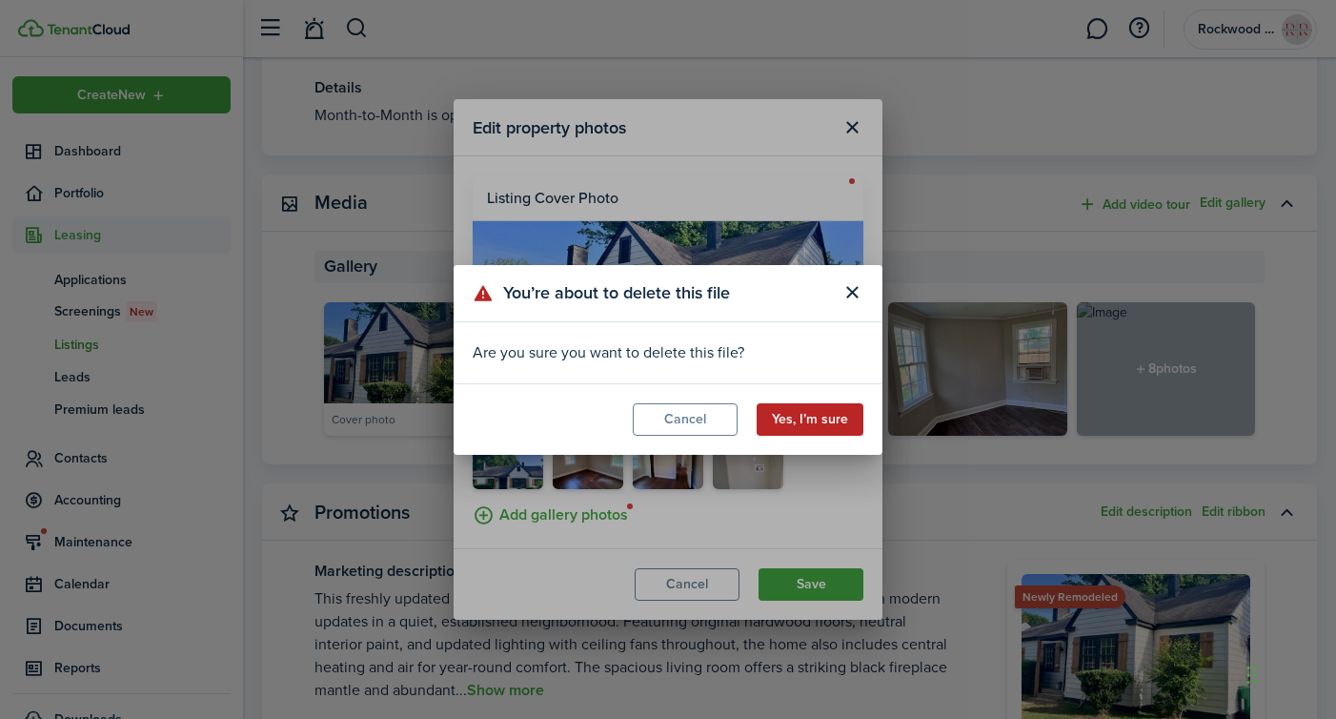
click at [806, 421] on button "Yes, I’m sure" at bounding box center [810, 419] width 107 height 32
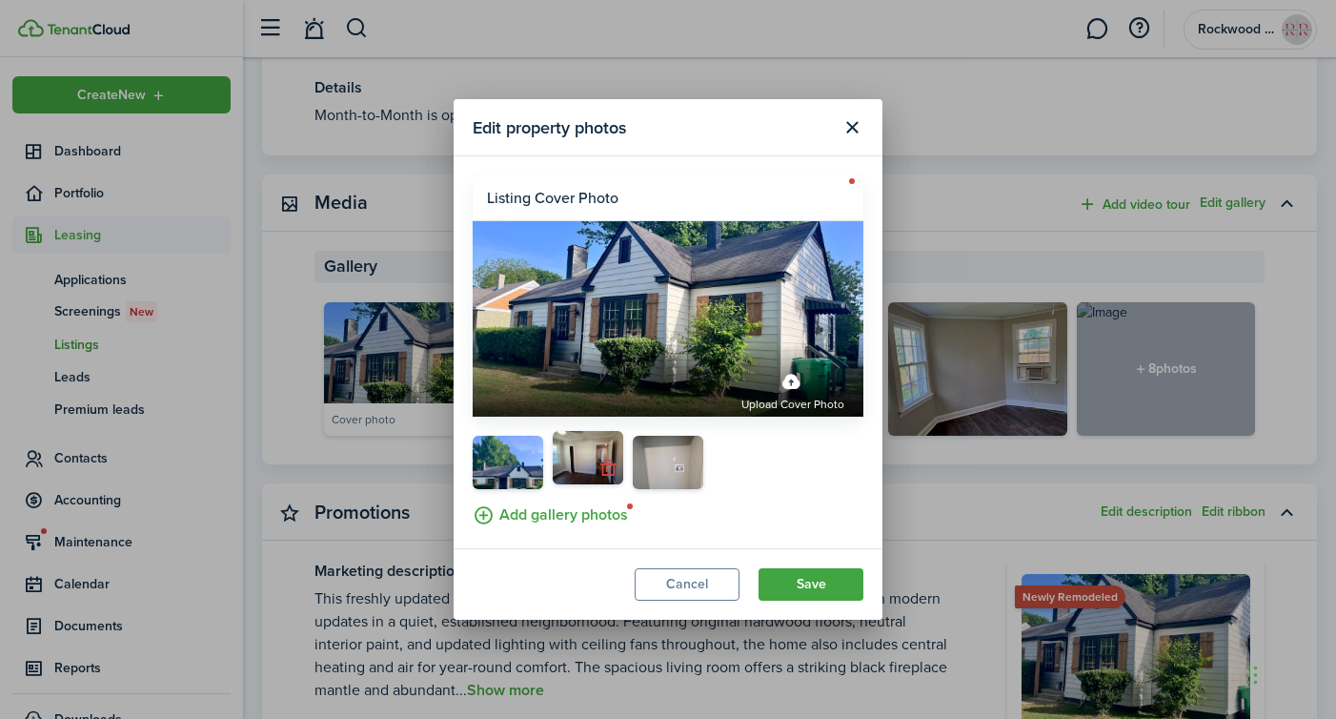
click at [606, 471] on button "button" at bounding box center [608, 468] width 27 height 27
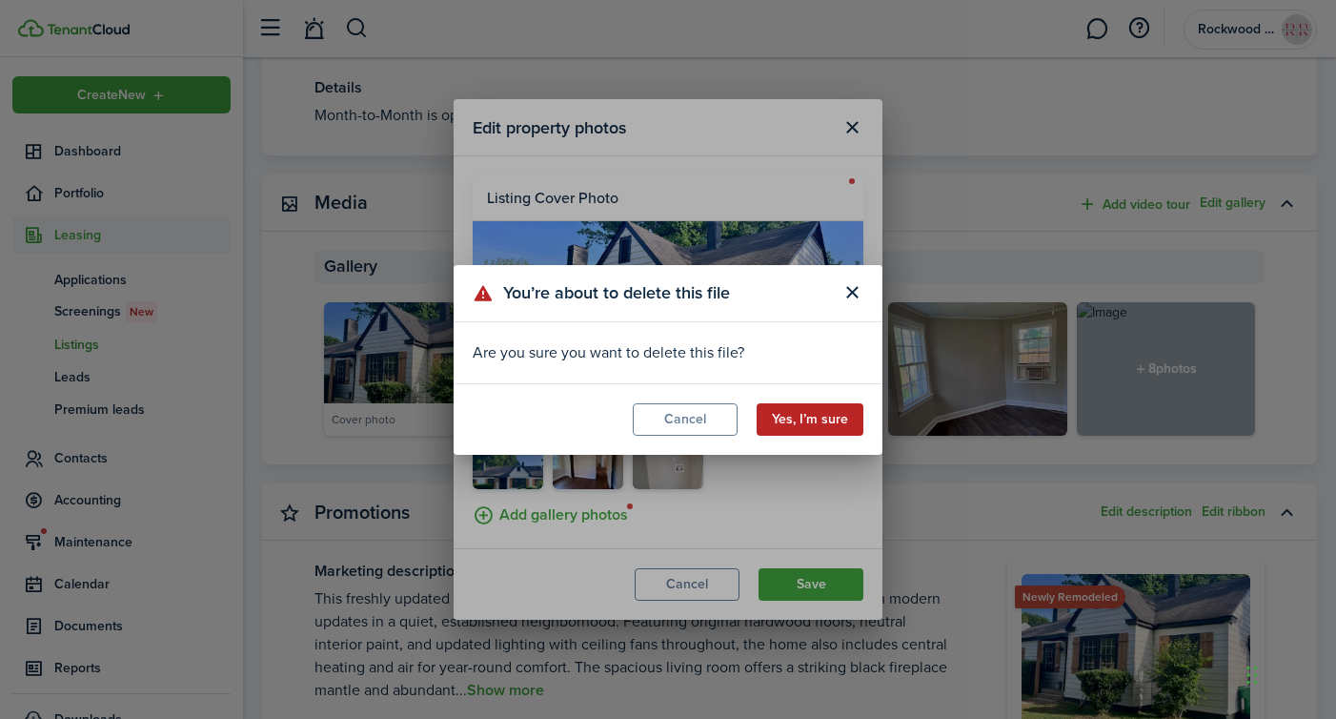
click at [804, 416] on button "Yes, I’m sure" at bounding box center [810, 419] width 107 height 32
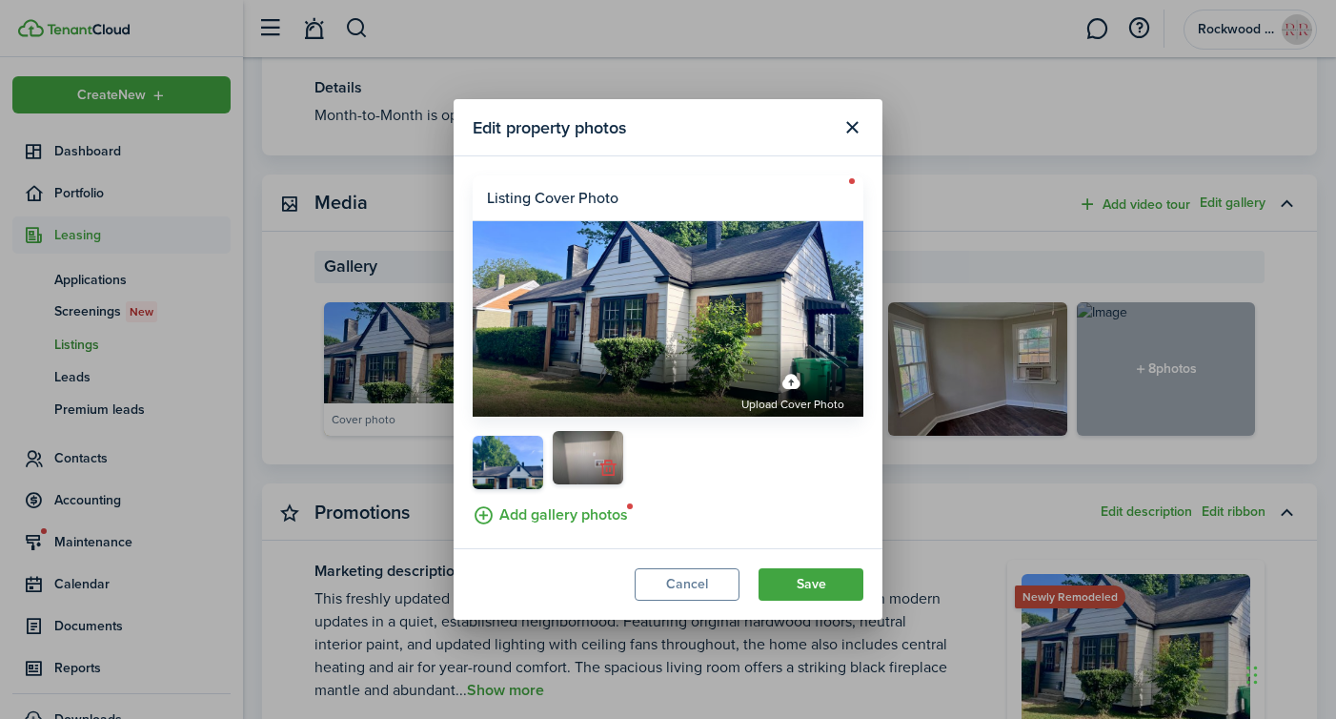
click at [613, 479] on button "button" at bounding box center [608, 468] width 27 height 27
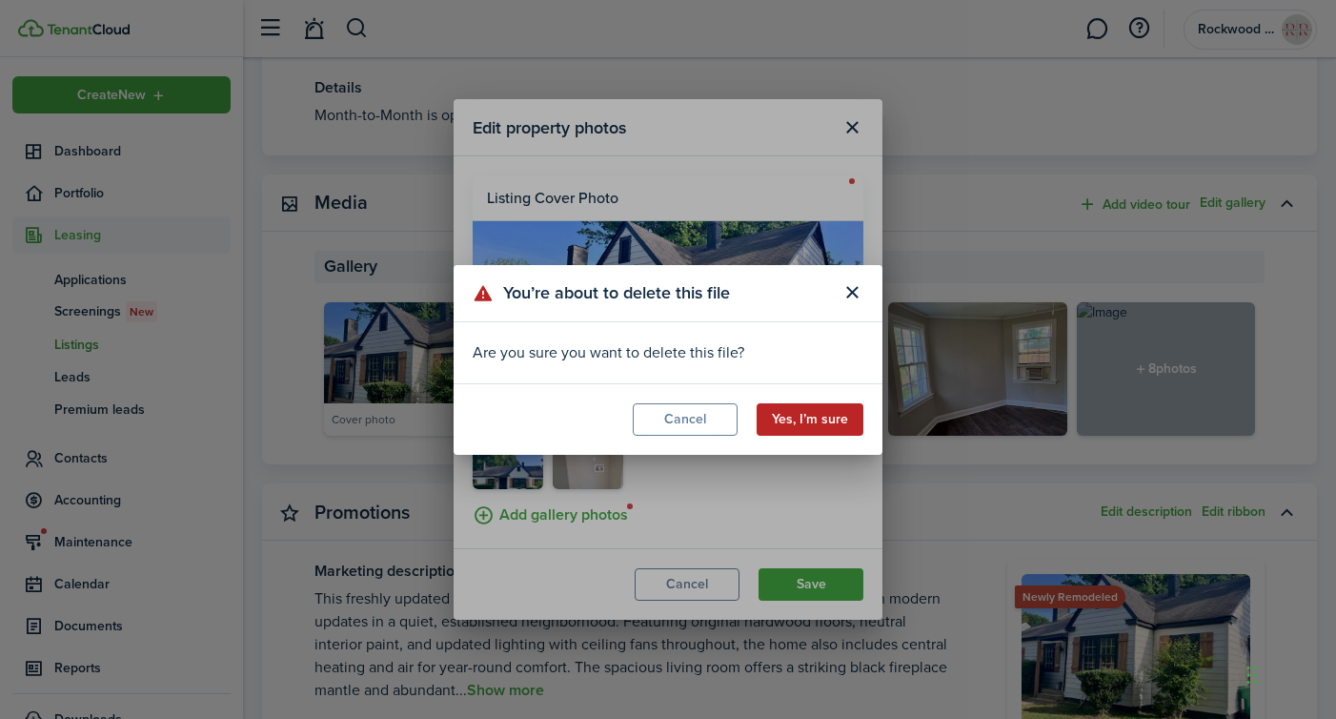
click at [810, 419] on button "Yes, I’m sure" at bounding box center [810, 419] width 107 height 32
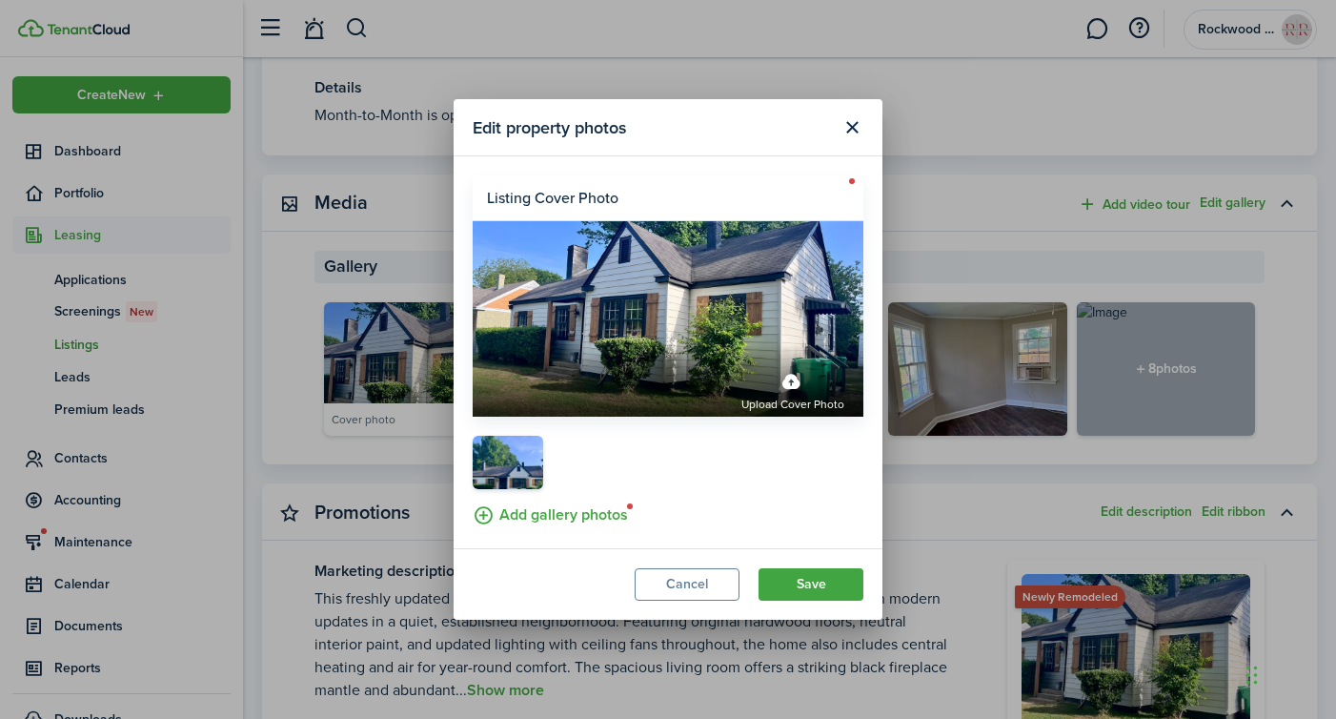
click at [500, 516] on label "Add gallery photos" at bounding box center [550, 513] width 155 height 30
click at [473, 498] on input "Add gallery photos" at bounding box center [473, 498] width 0 height 0
